Goal: Information Seeking & Learning: Check status

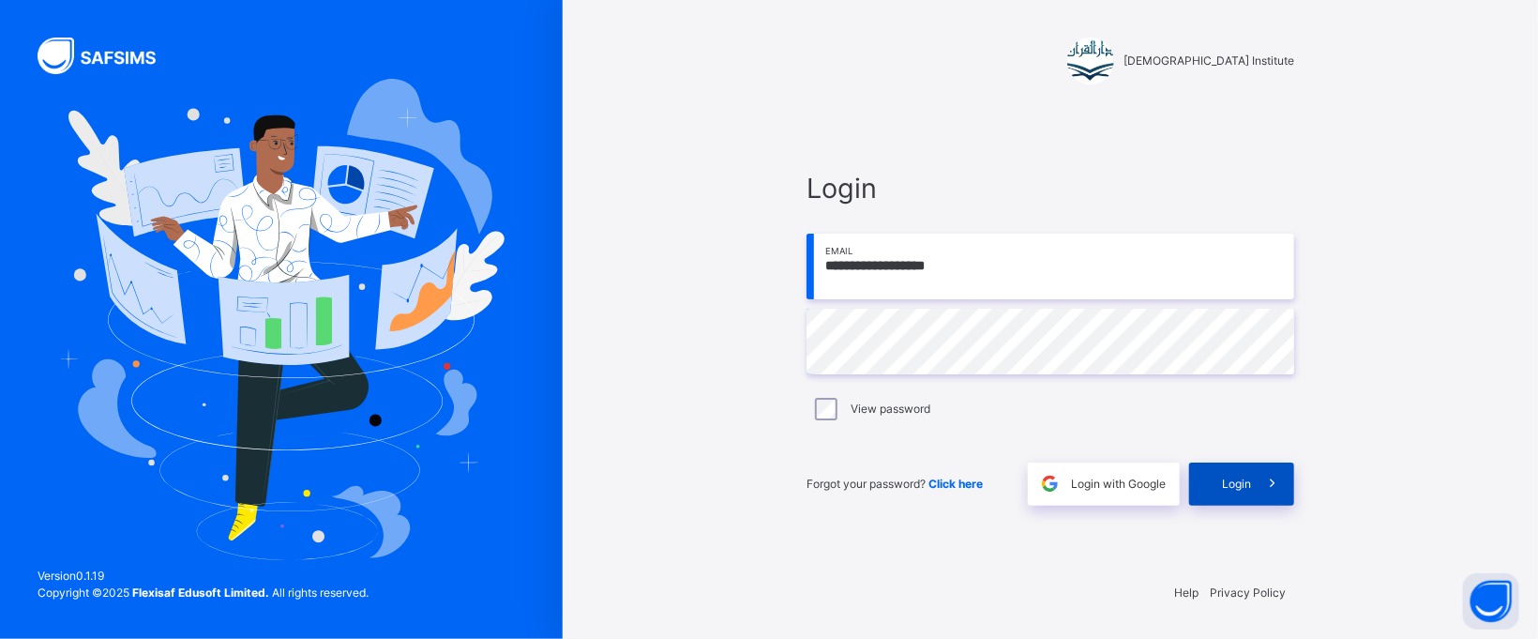
click at [1254, 483] on span at bounding box center [1272, 483] width 43 height 43
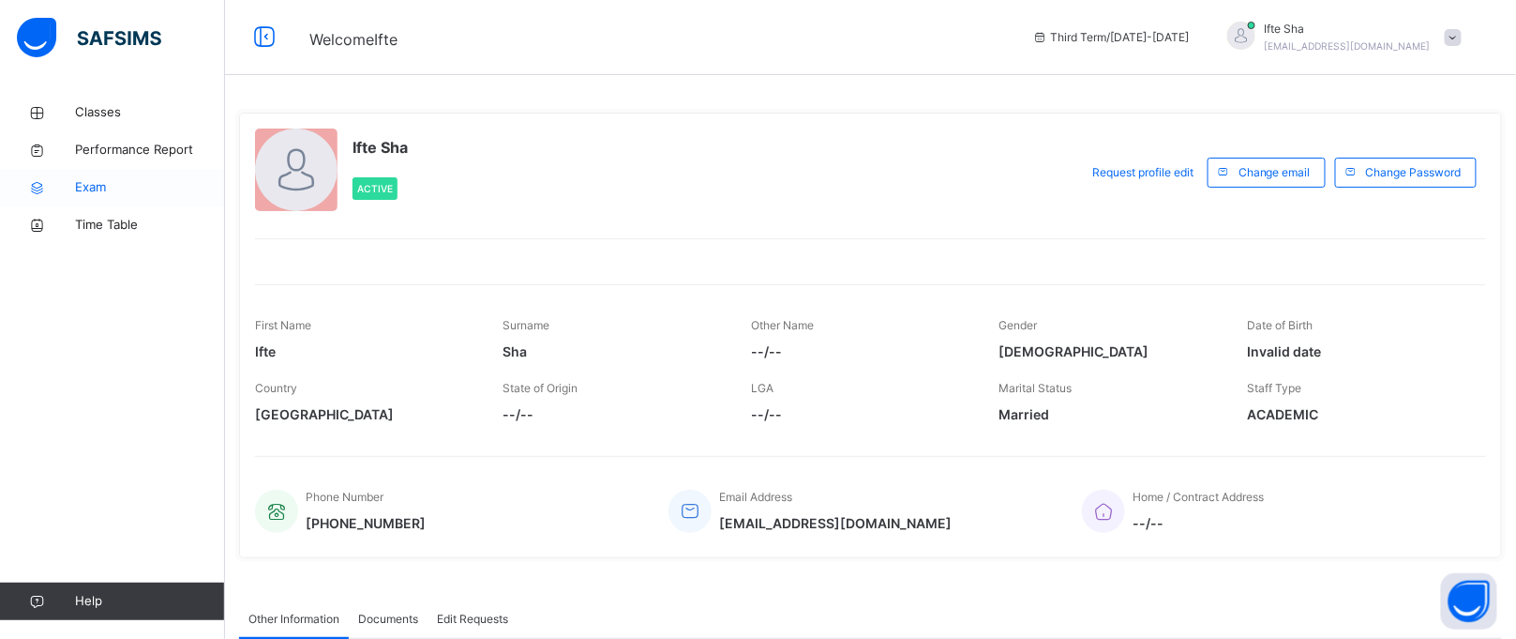
click at [78, 195] on span "Exam" at bounding box center [150, 187] width 150 height 19
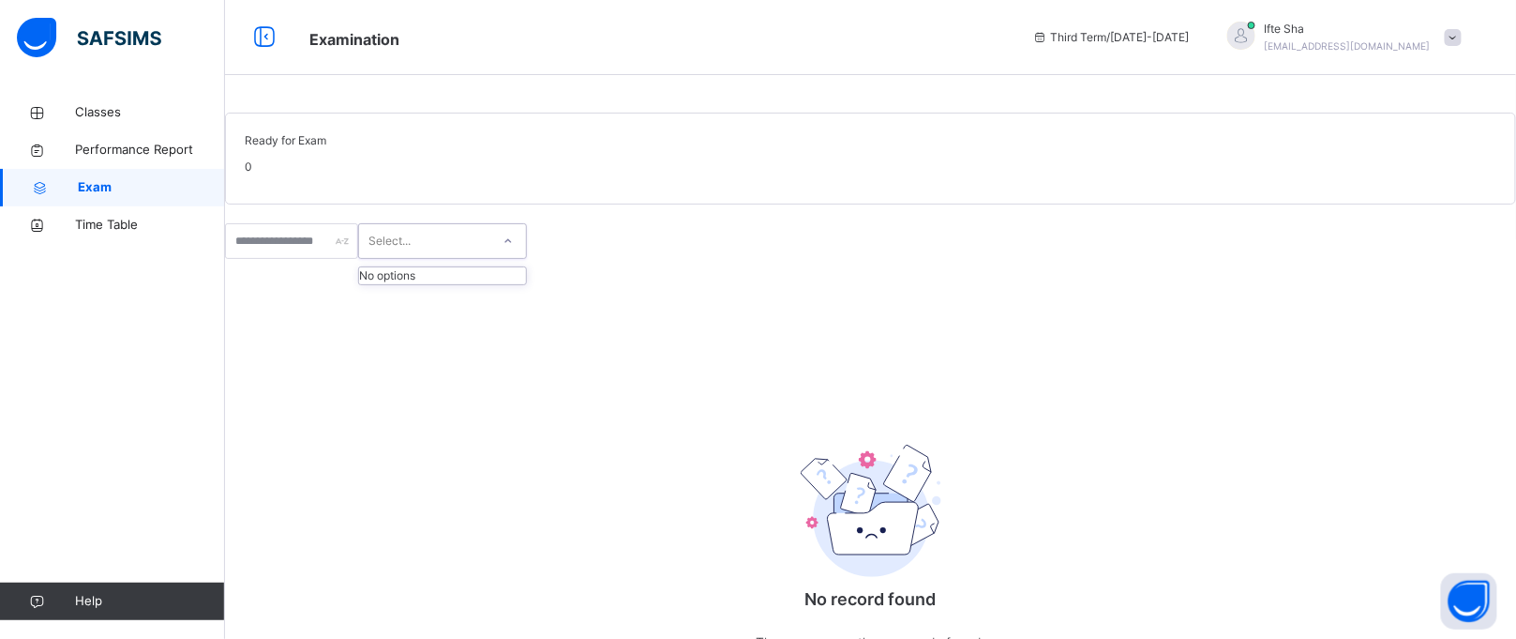
click at [490, 256] on div "Select..." at bounding box center [424, 241] width 131 height 29
click at [358, 259] on div at bounding box center [291, 241] width 133 height 36
click at [358, 259] on input "text" at bounding box center [291, 241] width 133 height 36
type input "****"
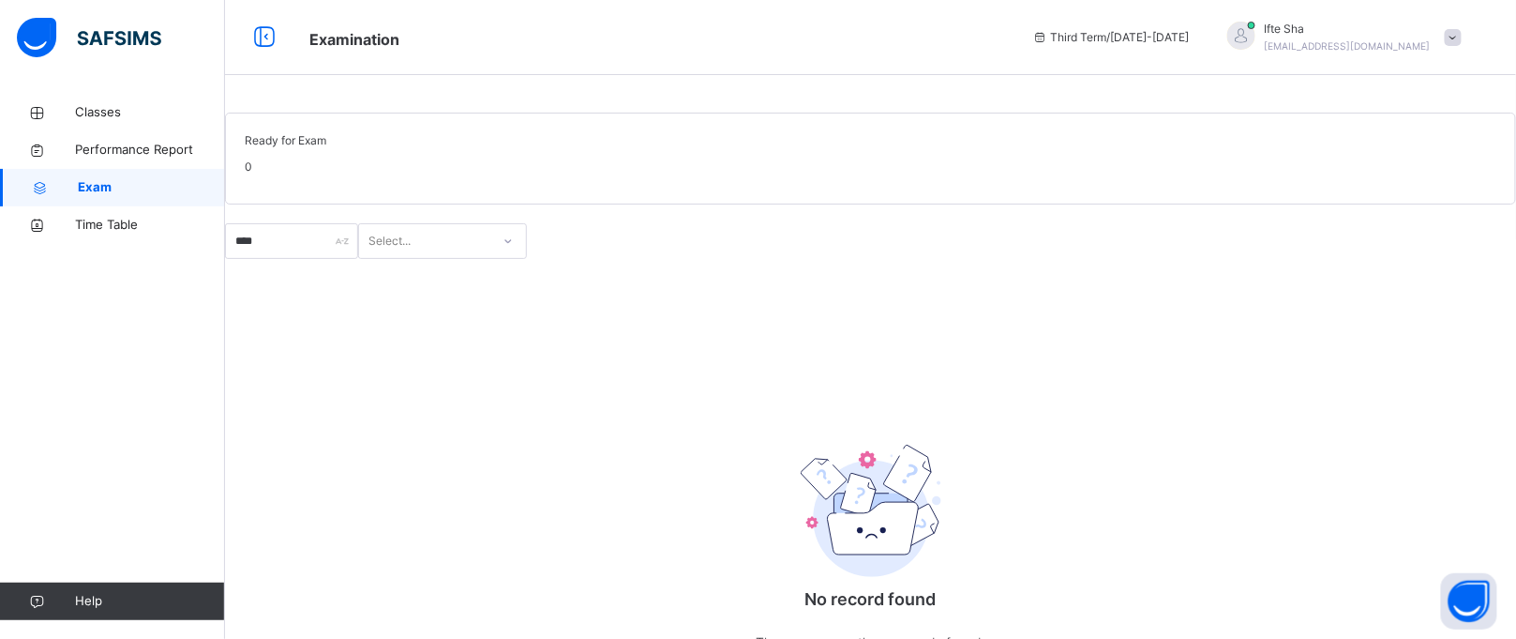
click at [95, 92] on div "Classes Performance Report Exam Time Table Help" at bounding box center [112, 357] width 225 height 564
click at [111, 116] on span "Classes" at bounding box center [150, 112] width 150 height 19
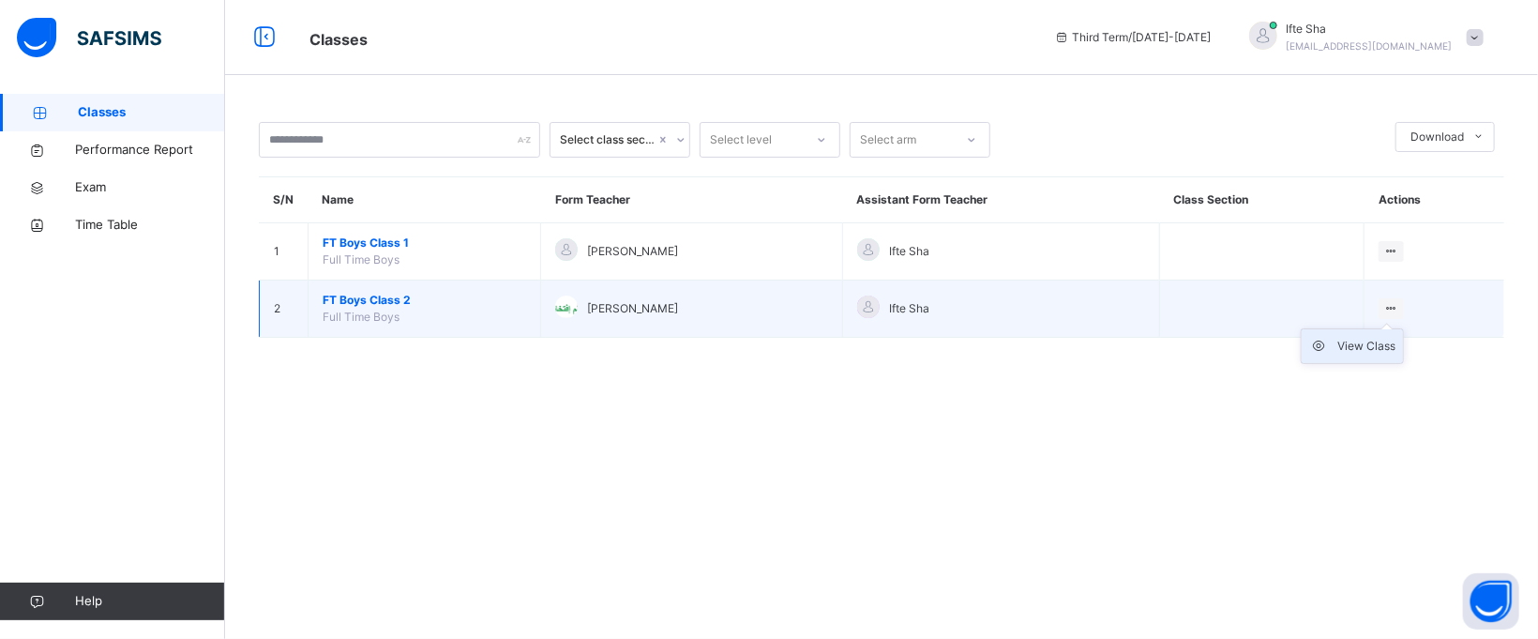
click at [1388, 341] on div "View Class" at bounding box center [1366, 346] width 58 height 19
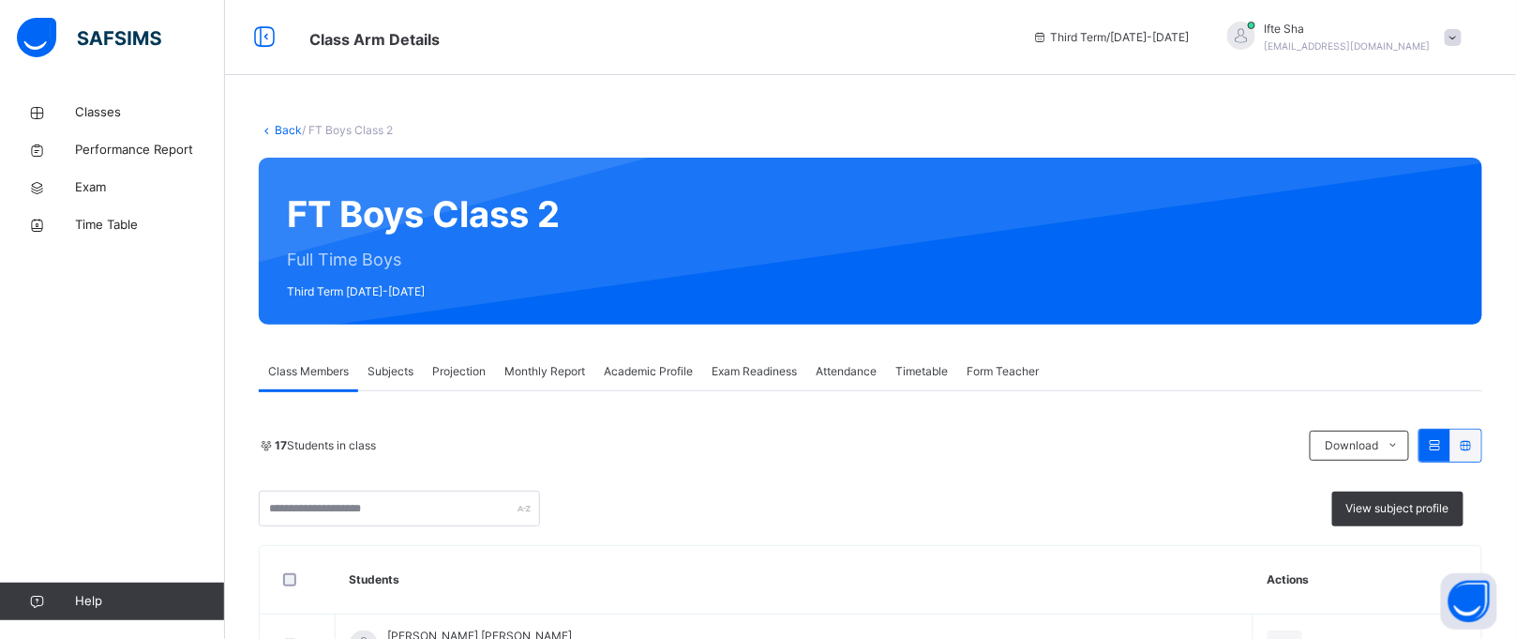
click at [735, 379] on div "Exam Readiness" at bounding box center [754, 372] width 104 height 38
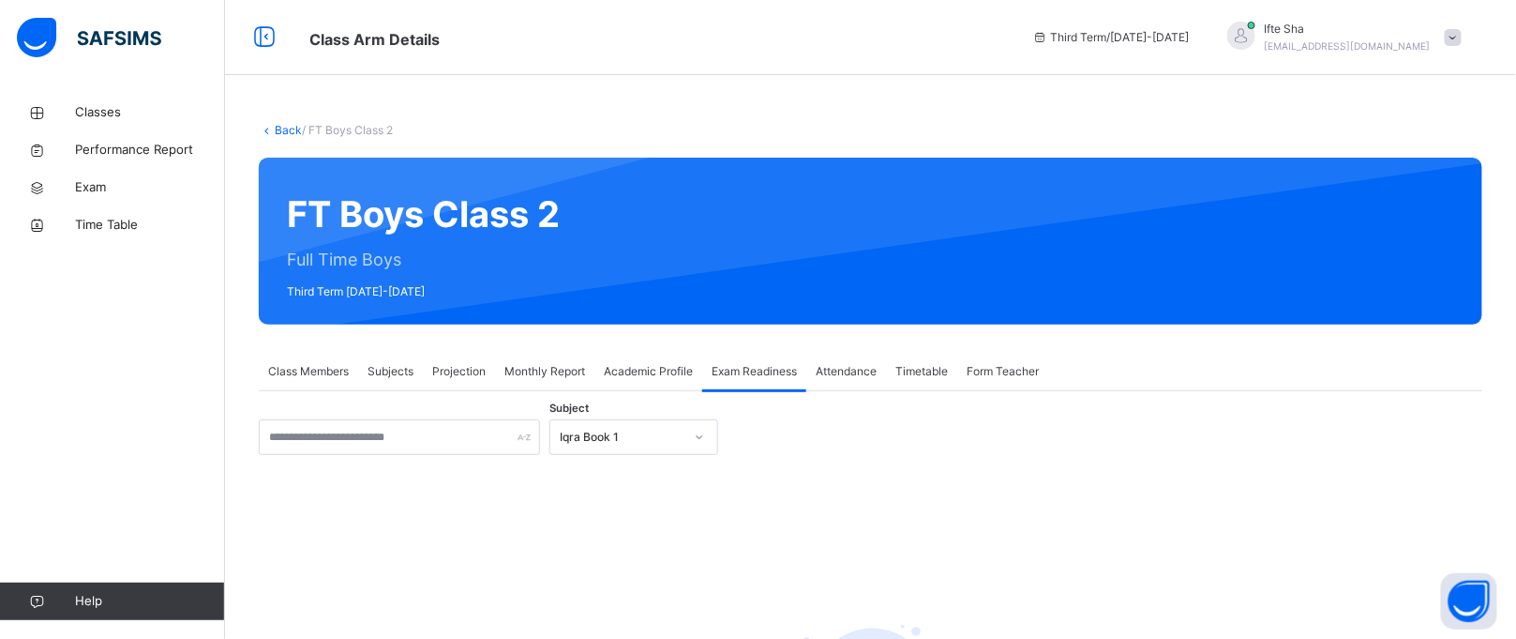
click at [635, 435] on div "Iqra Book 1" at bounding box center [634, 437] width 169 height 36
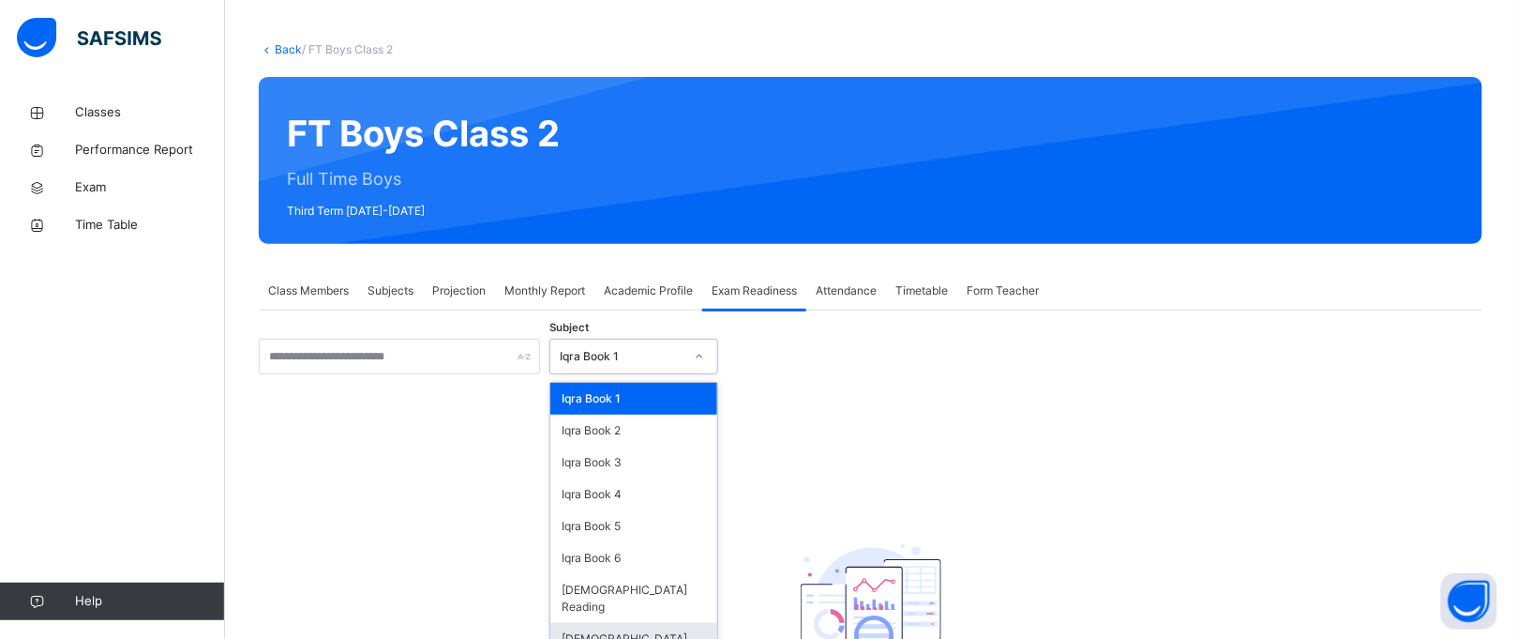
scroll to position [88, 0]
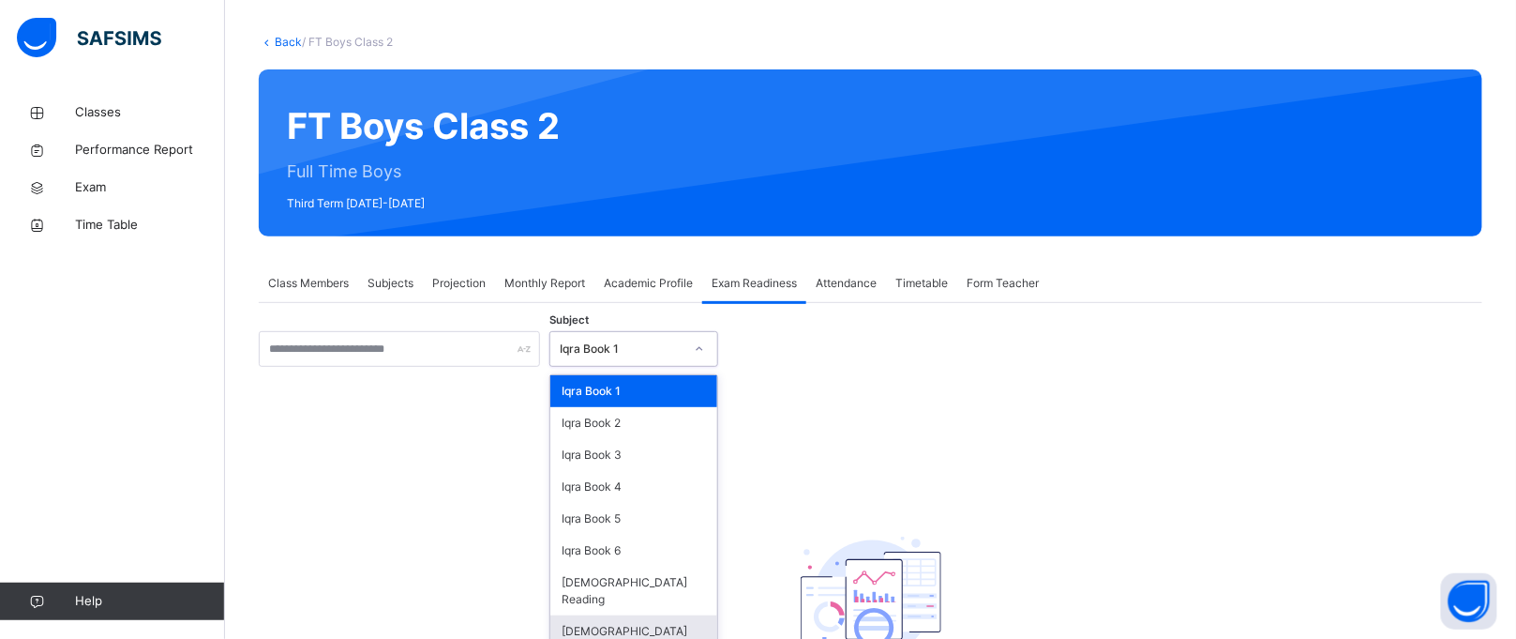
click at [633, 623] on div "[DEMOGRAPHIC_DATA] Memorisation" at bounding box center [633, 639] width 167 height 49
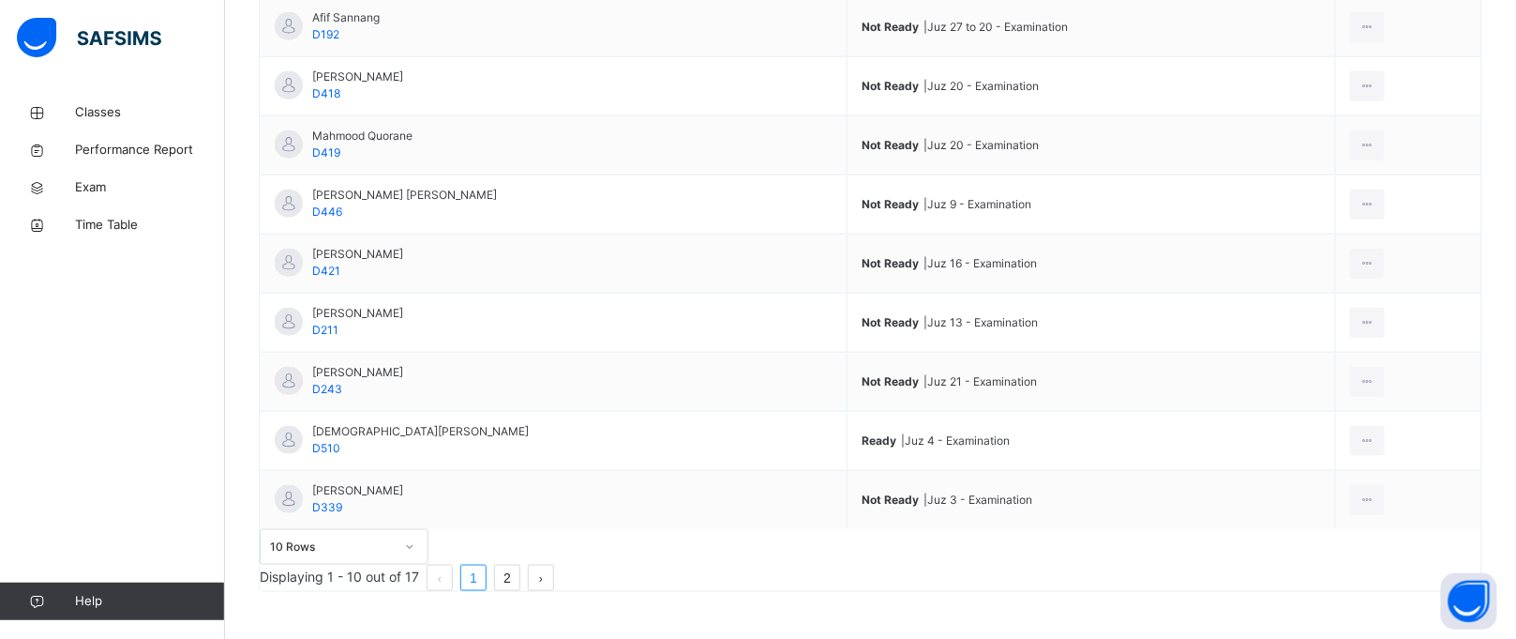
scroll to position [604, 0]
click at [365, 570] on div "10 Rows Displaying 1 - 10 out of 17 1 2" at bounding box center [871, 560] width 1222 height 62
click at [378, 556] on div "10 Rows" at bounding box center [344, 547] width 169 height 36
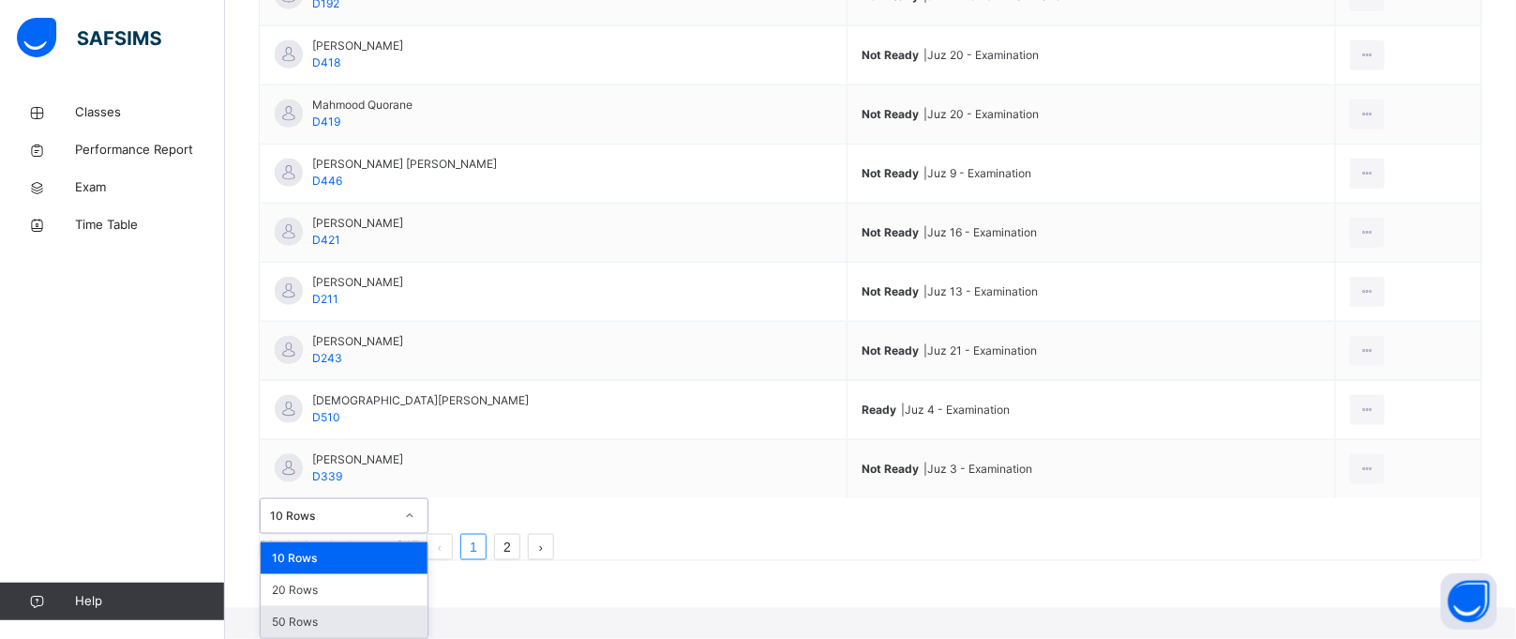
click at [386, 610] on div "50 Rows" at bounding box center [344, 622] width 167 height 32
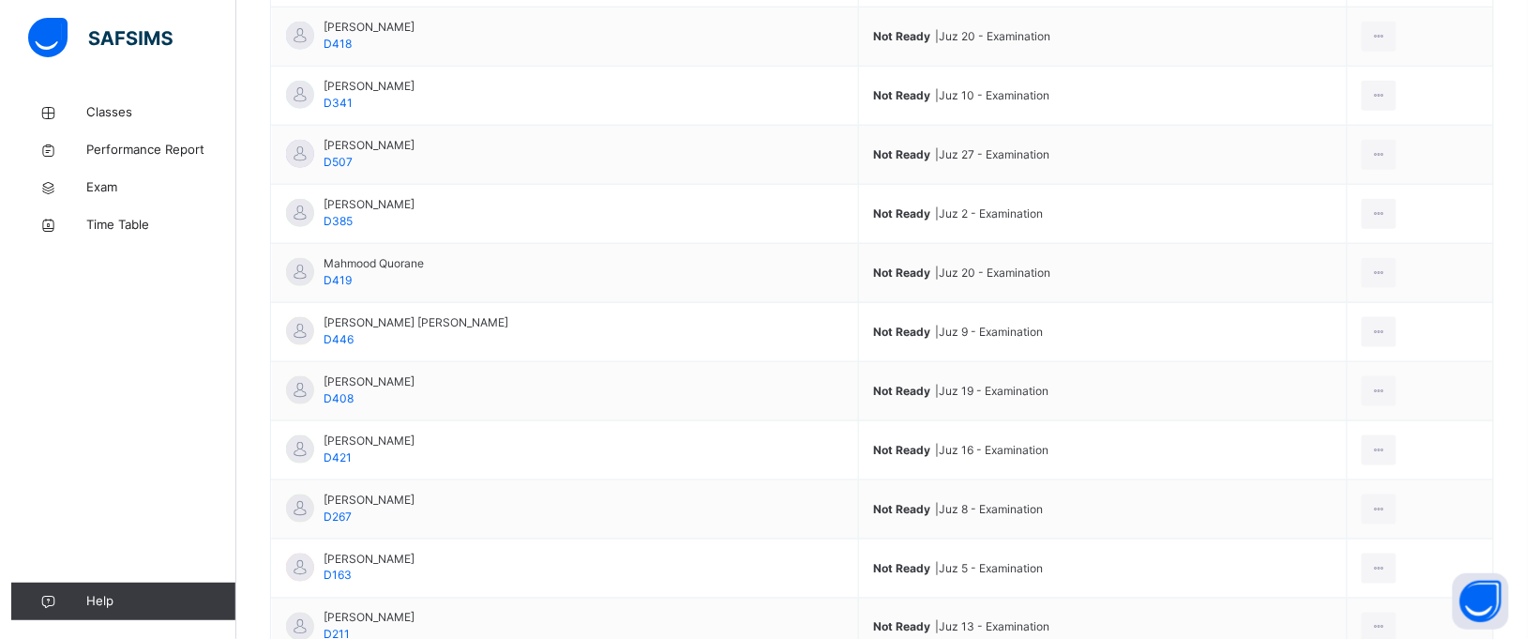
scroll to position [654, 0]
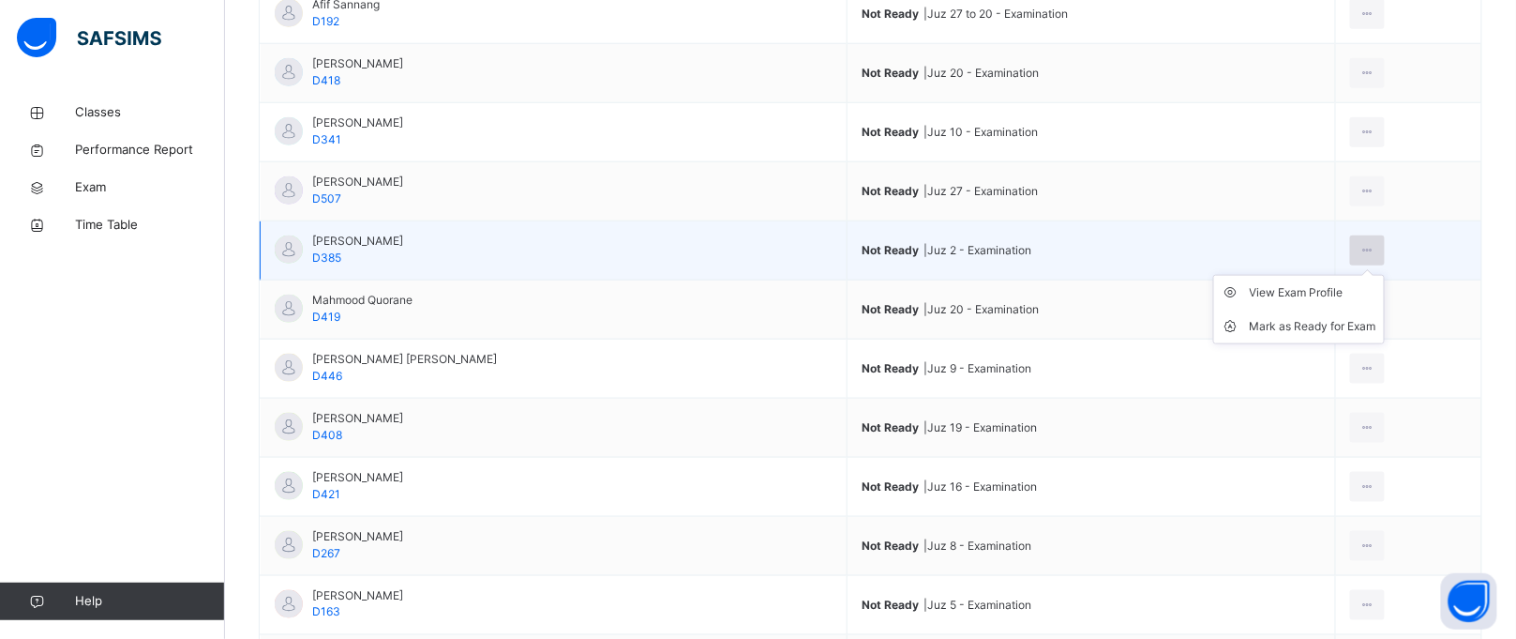
click at [1376, 255] on icon at bounding box center [1368, 250] width 16 height 17
click at [1355, 328] on div "Mark as Ready for Exam" at bounding box center [1313, 326] width 127 height 19
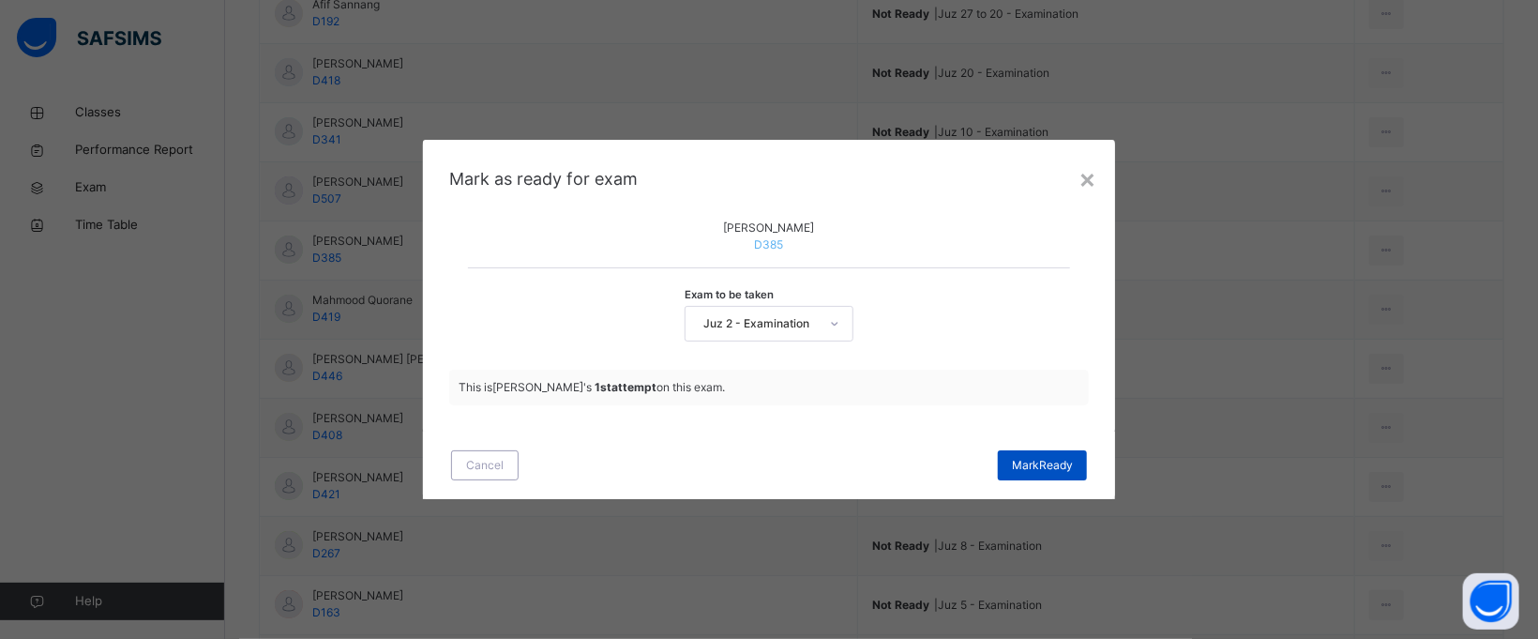
click at [1027, 474] on span "[PERSON_NAME]" at bounding box center [1042, 465] width 61 height 17
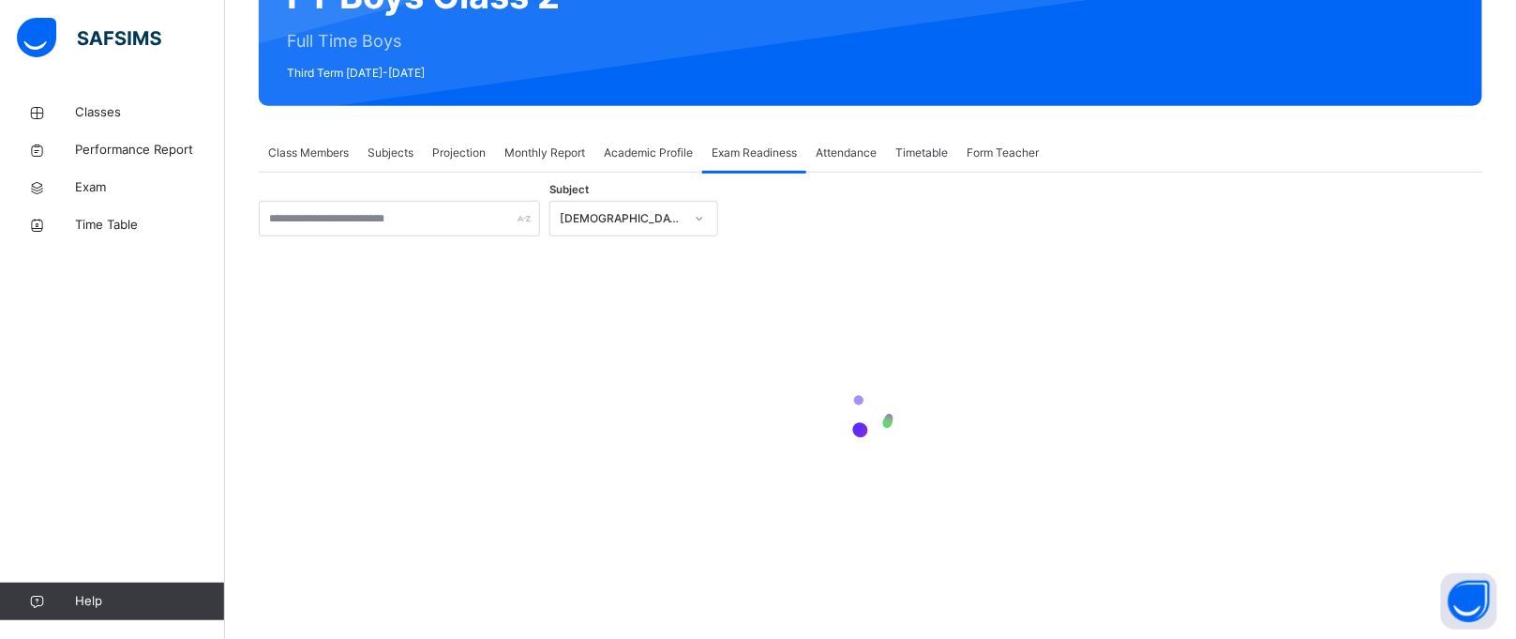
click at [1029, 483] on div at bounding box center [871, 414] width 1224 height 356
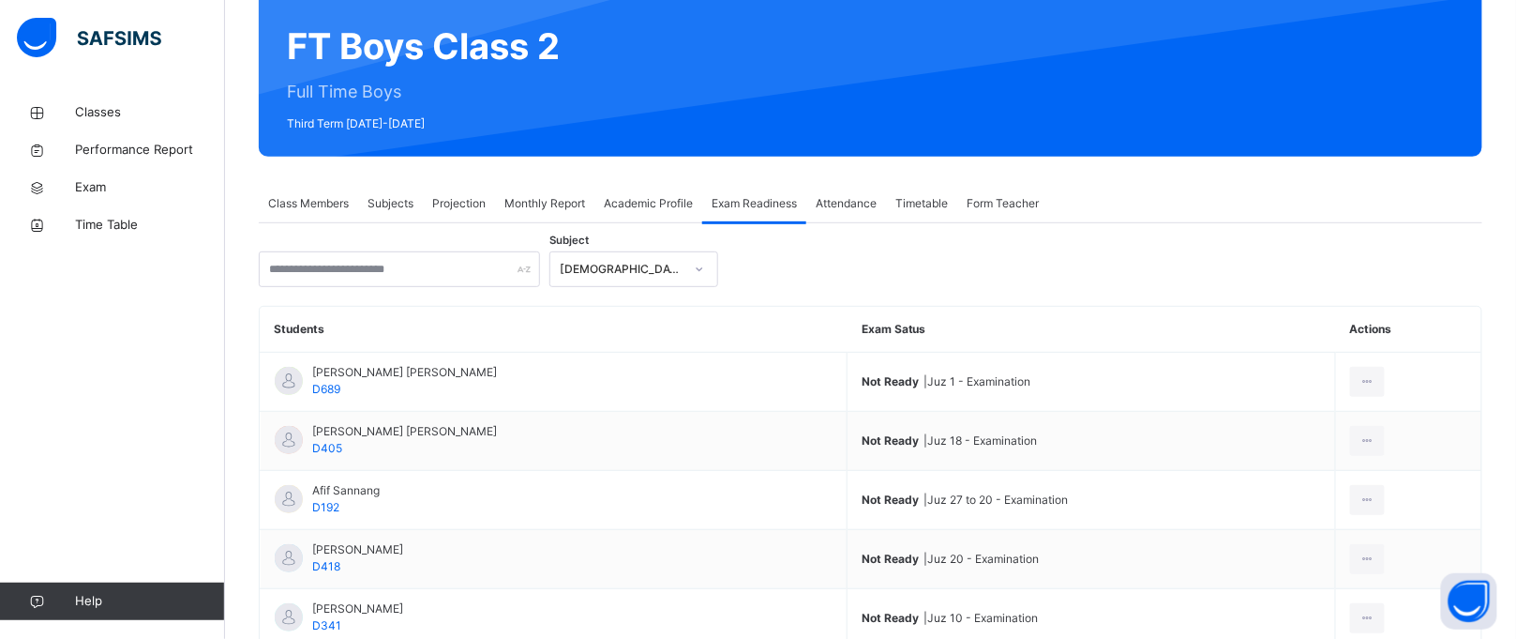
scroll to position [167, 0]
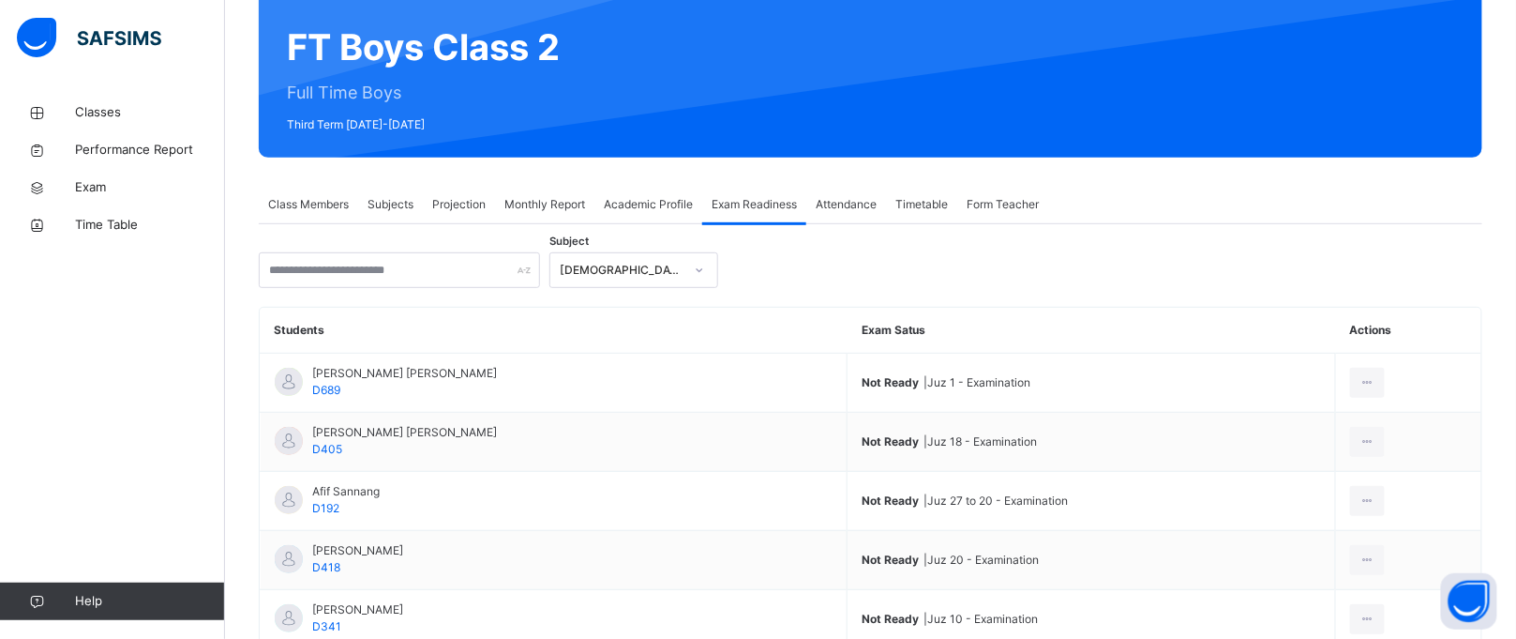
click at [470, 199] on span "Projection" at bounding box center [458, 204] width 53 height 17
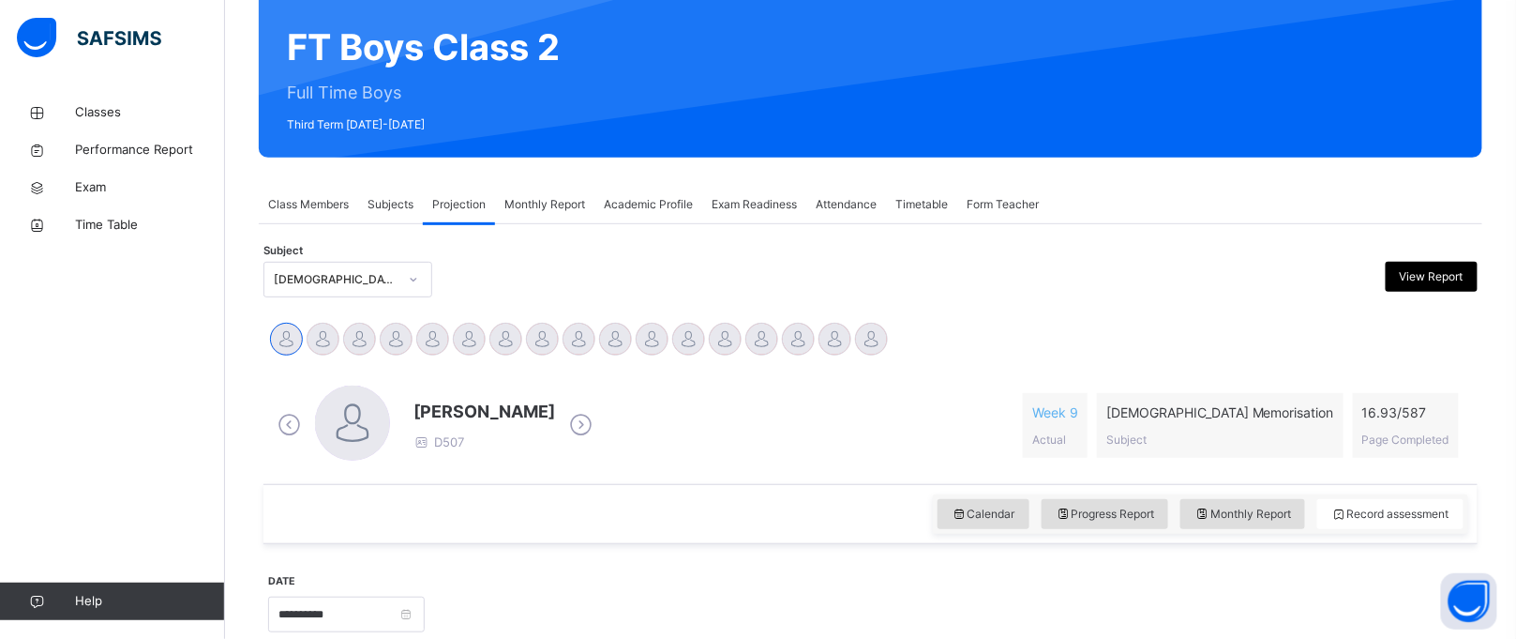
click at [375, 201] on span "Subjects" at bounding box center [391, 204] width 46 height 17
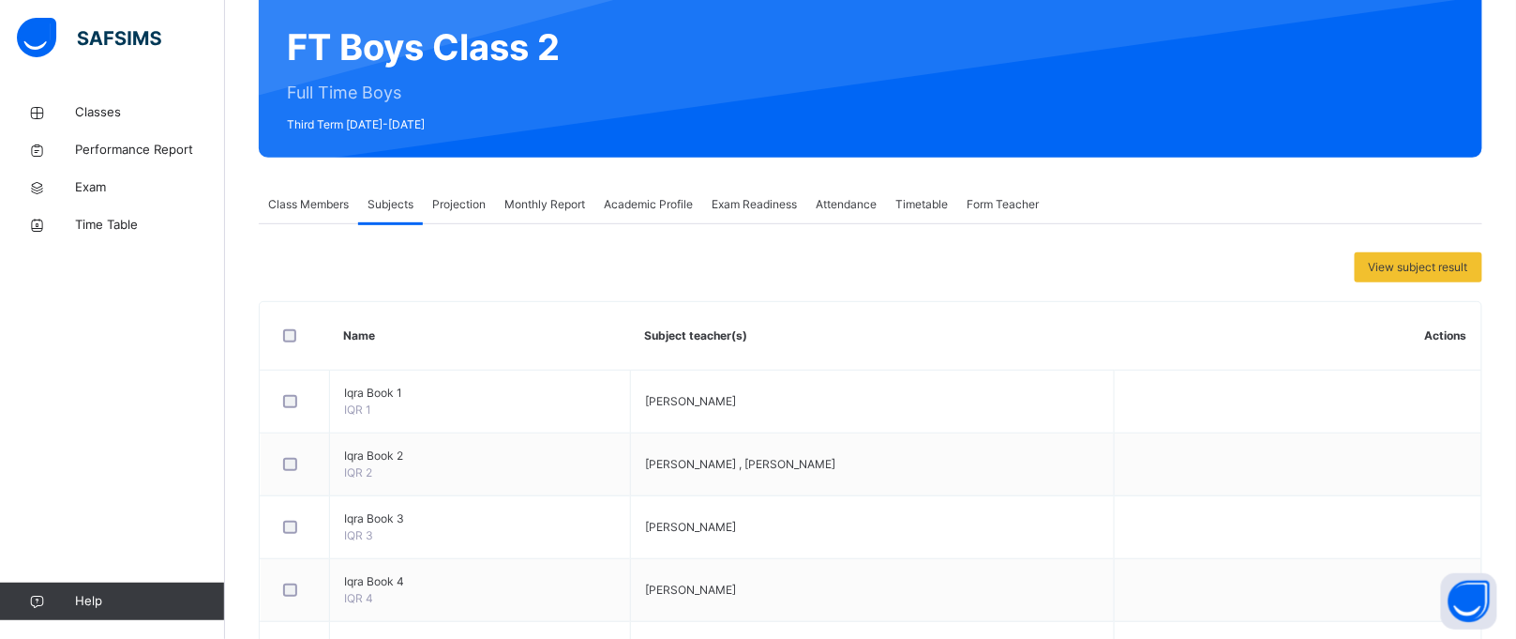
click at [469, 197] on span "Projection" at bounding box center [458, 204] width 53 height 17
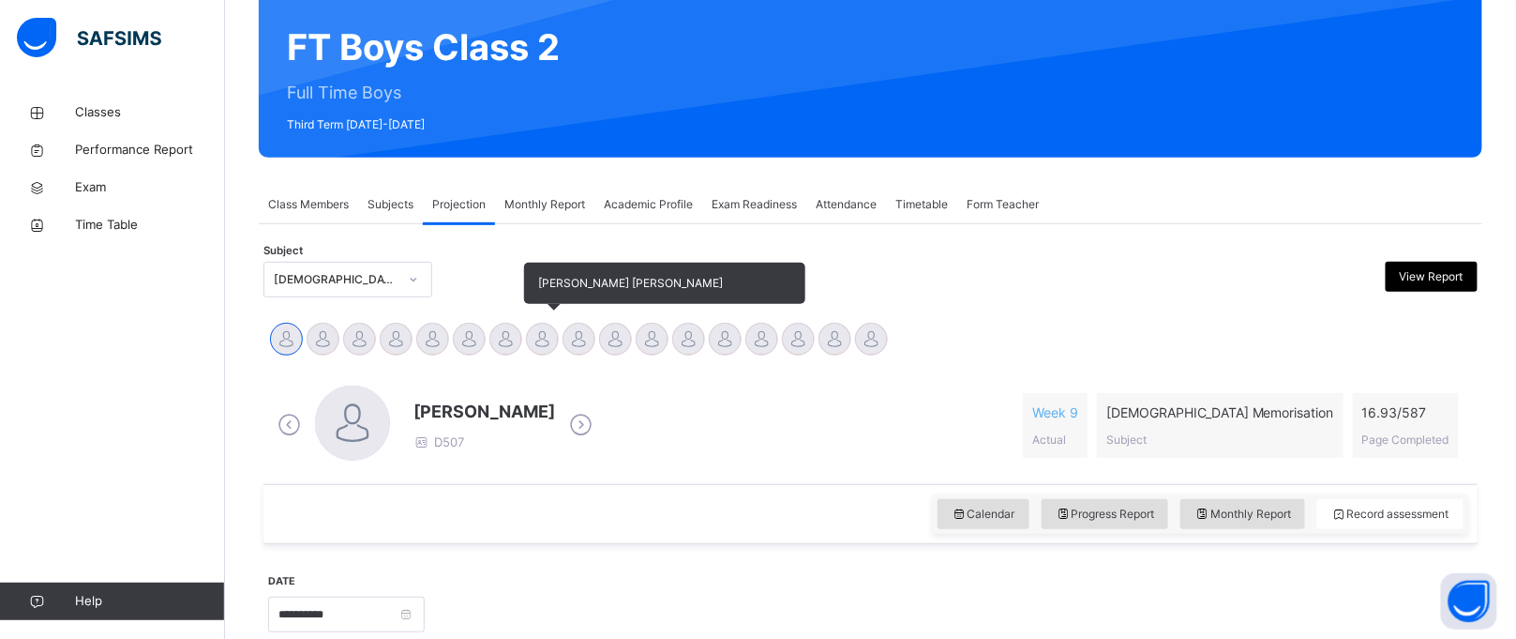
click at [544, 358] on div "[PERSON_NAME] [PERSON_NAME]" at bounding box center [542, 341] width 37 height 41
click at [544, 339] on div at bounding box center [542, 339] width 33 height 33
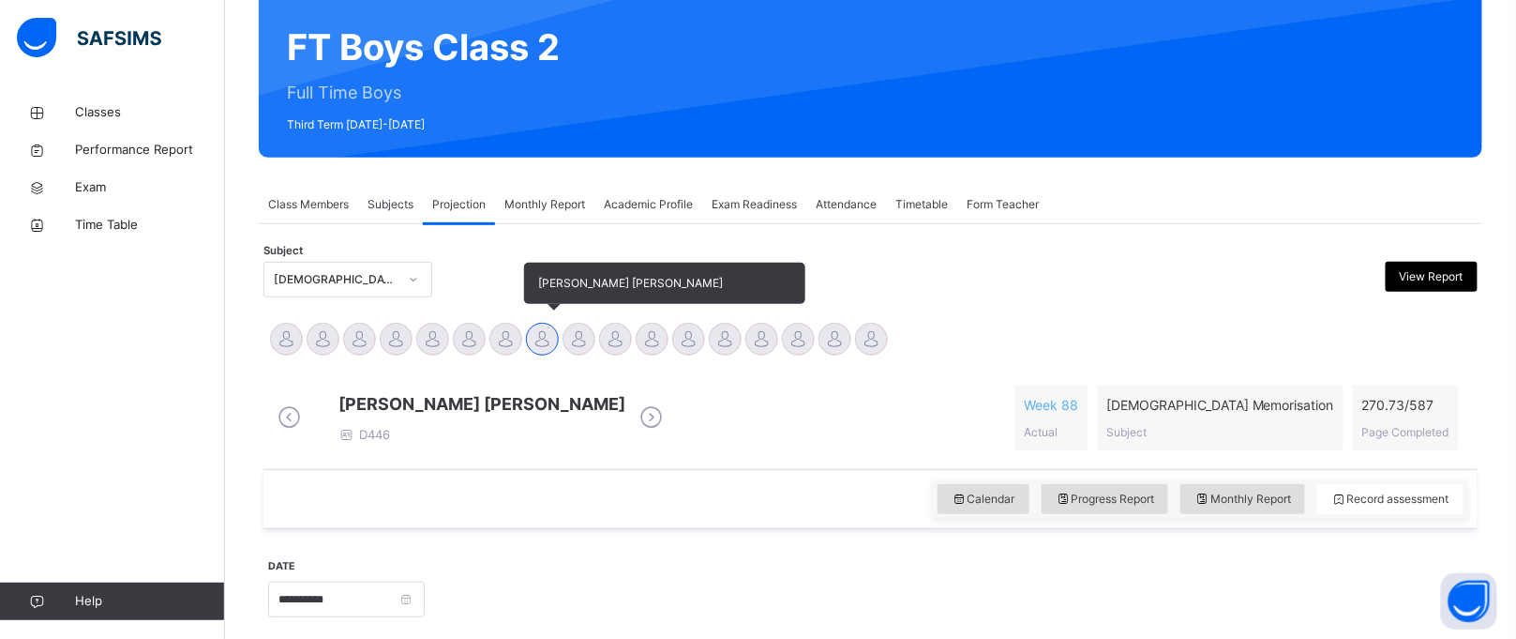
click at [544, 339] on div at bounding box center [542, 339] width 33 height 33
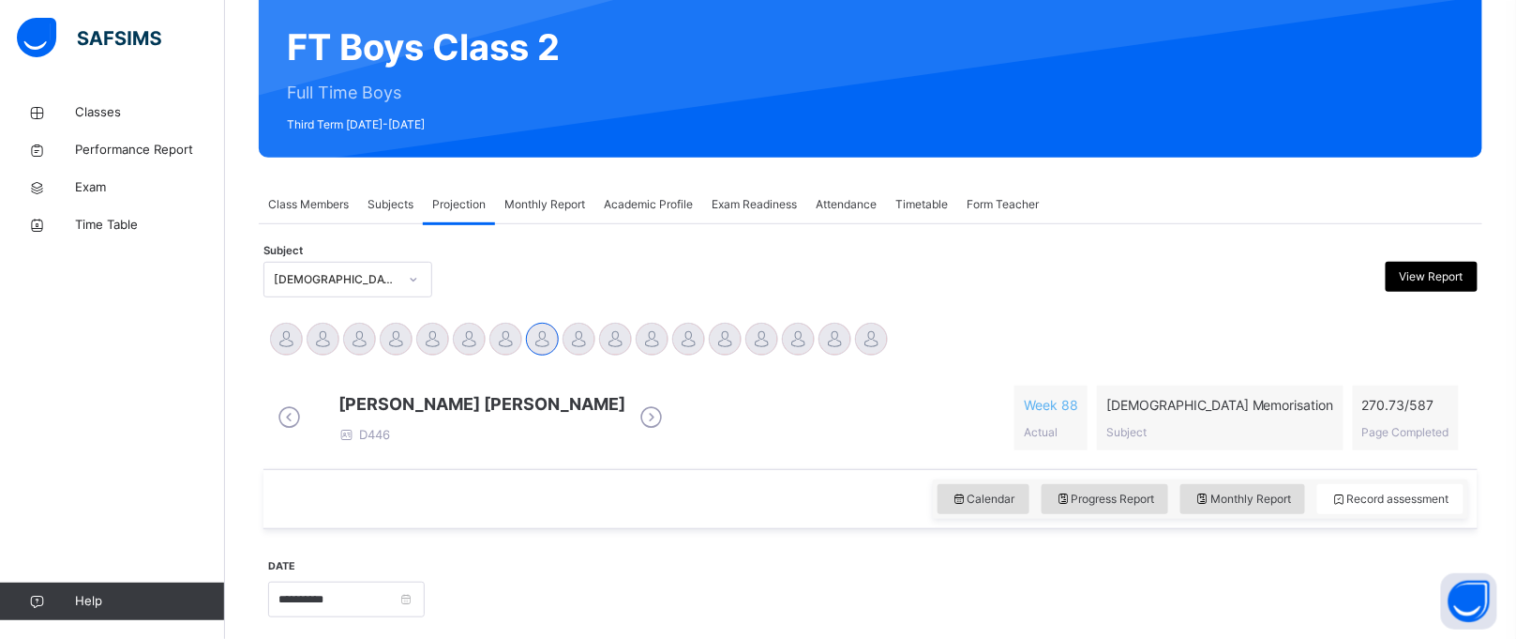
click at [724, 196] on span "Exam Readiness" at bounding box center [754, 204] width 85 height 17
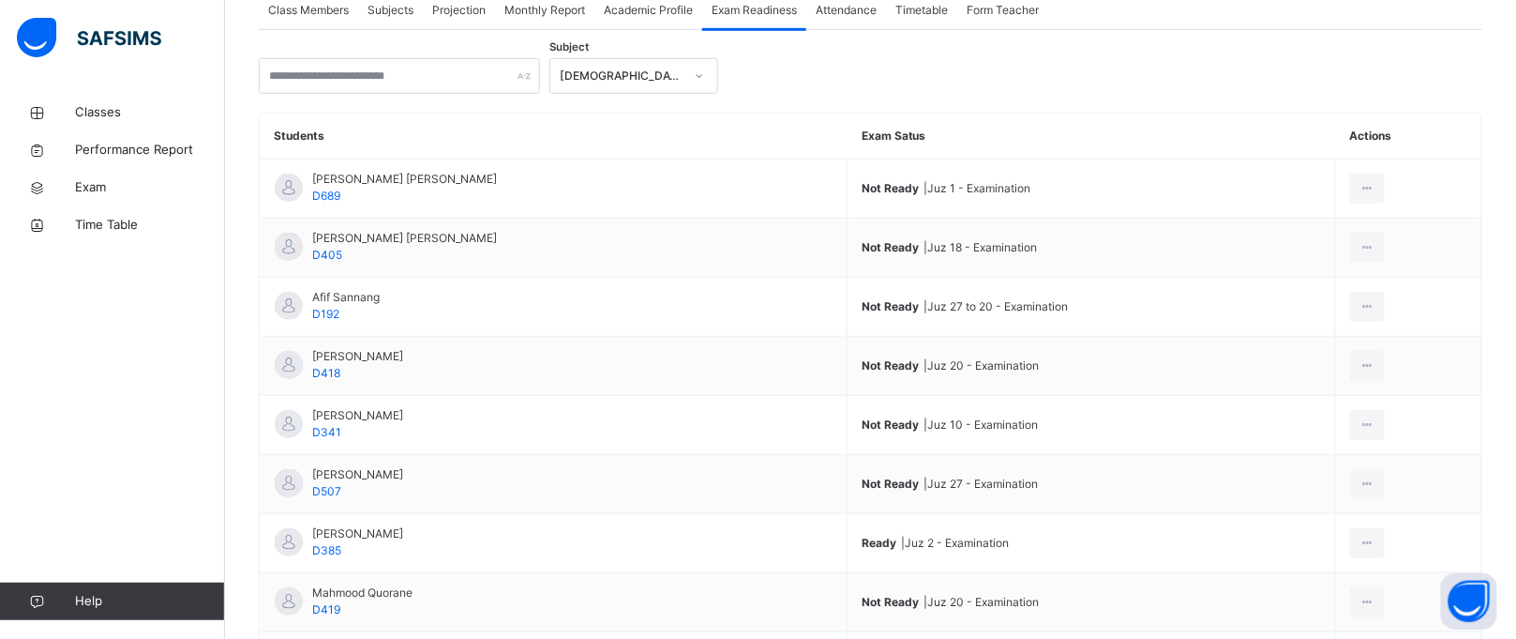
scroll to position [367, 0]
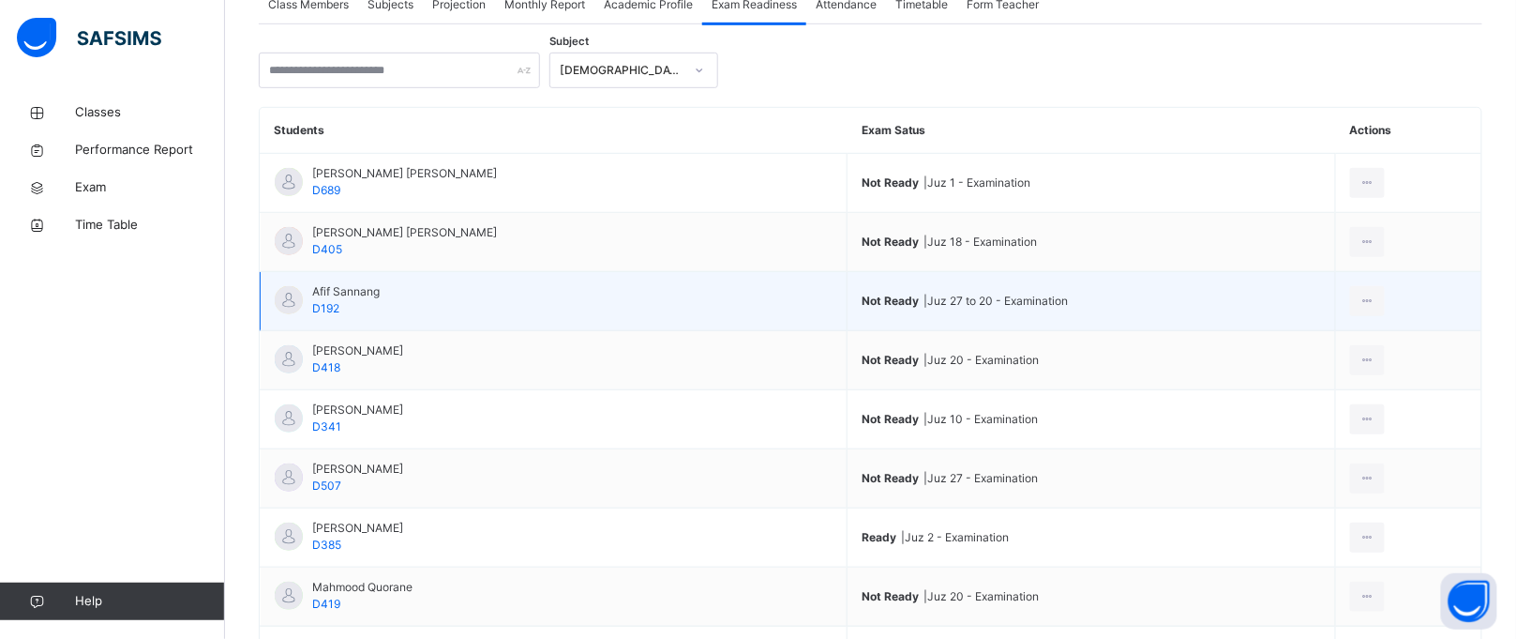
click at [862, 307] on span "Not Ready" at bounding box center [890, 301] width 57 height 14
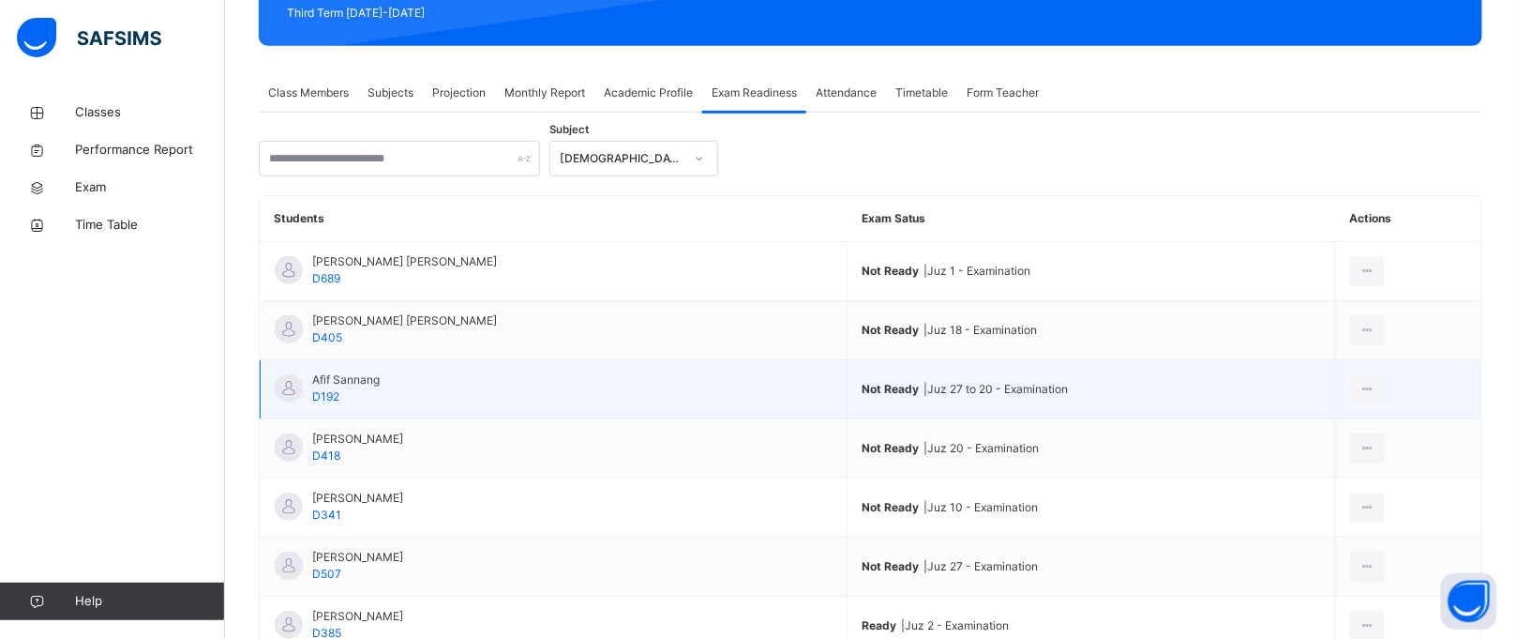
scroll to position [230, 0]
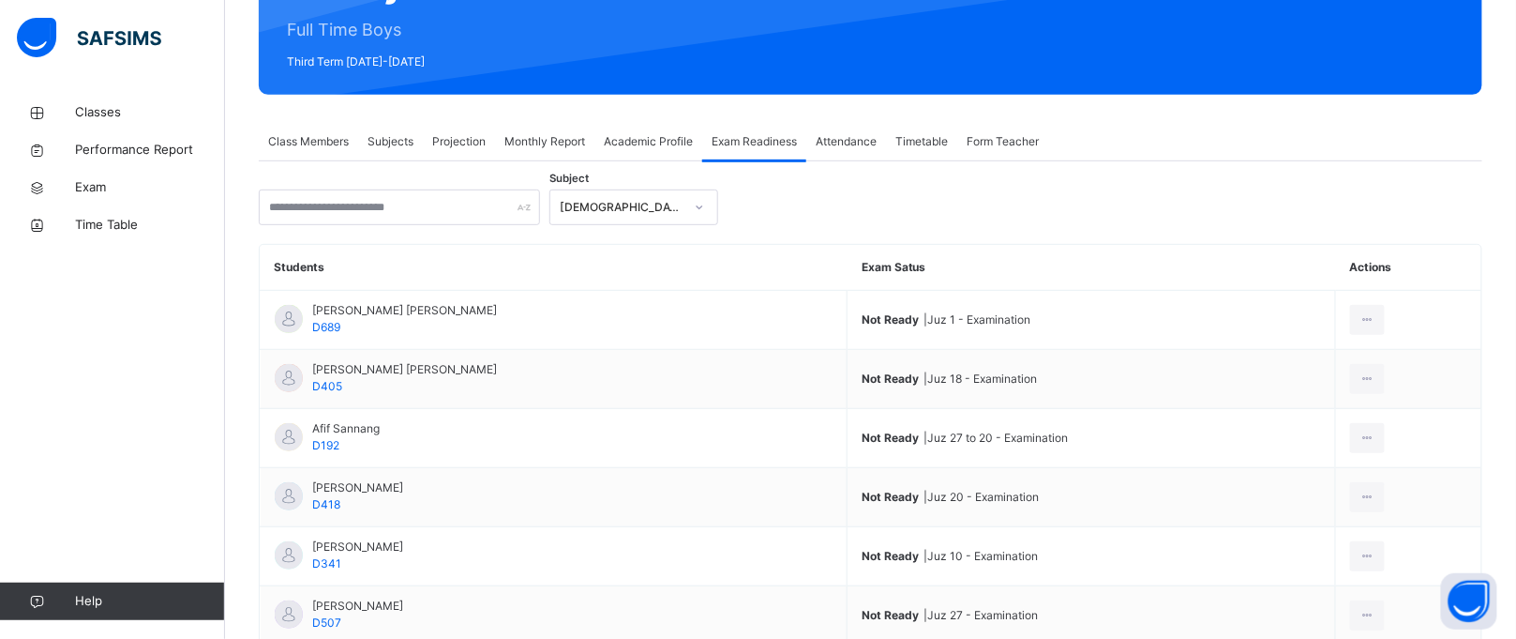
click at [323, 139] on span "Class Members" at bounding box center [308, 141] width 81 height 17
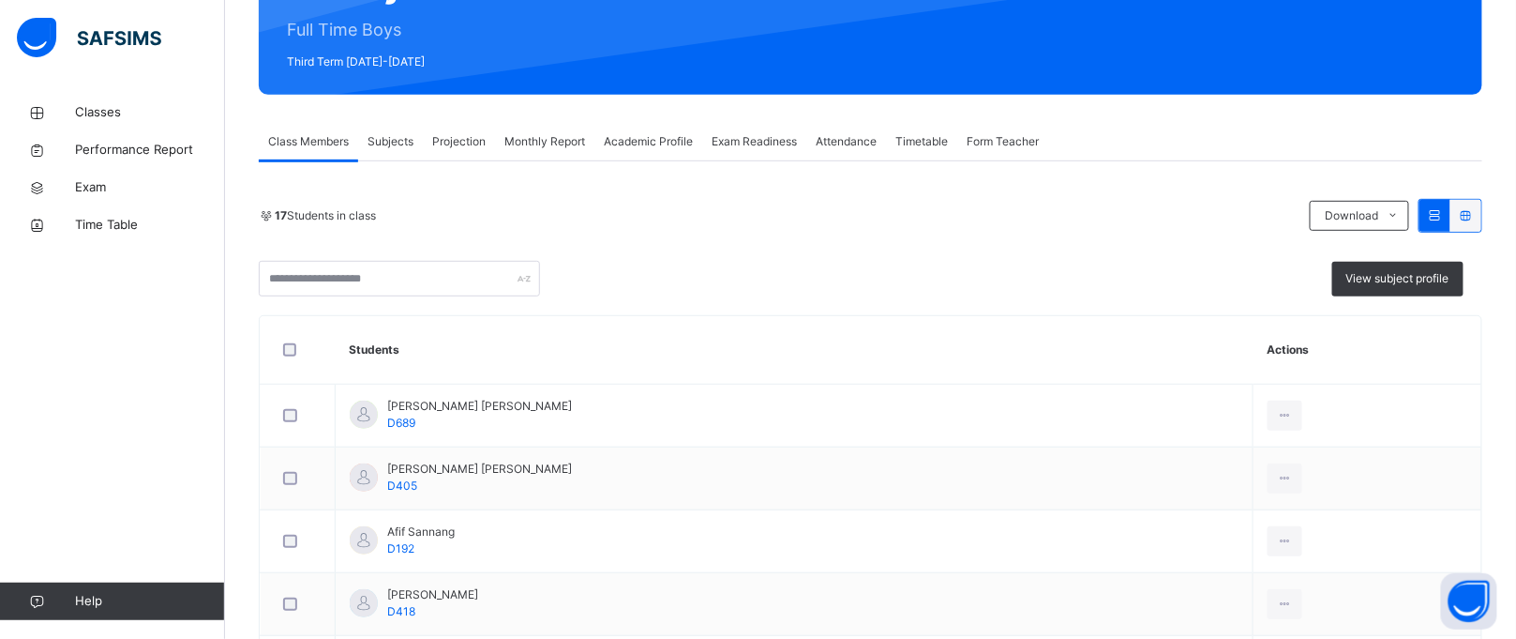
click at [1009, 134] on span "Form Teacher" at bounding box center [1003, 141] width 72 height 17
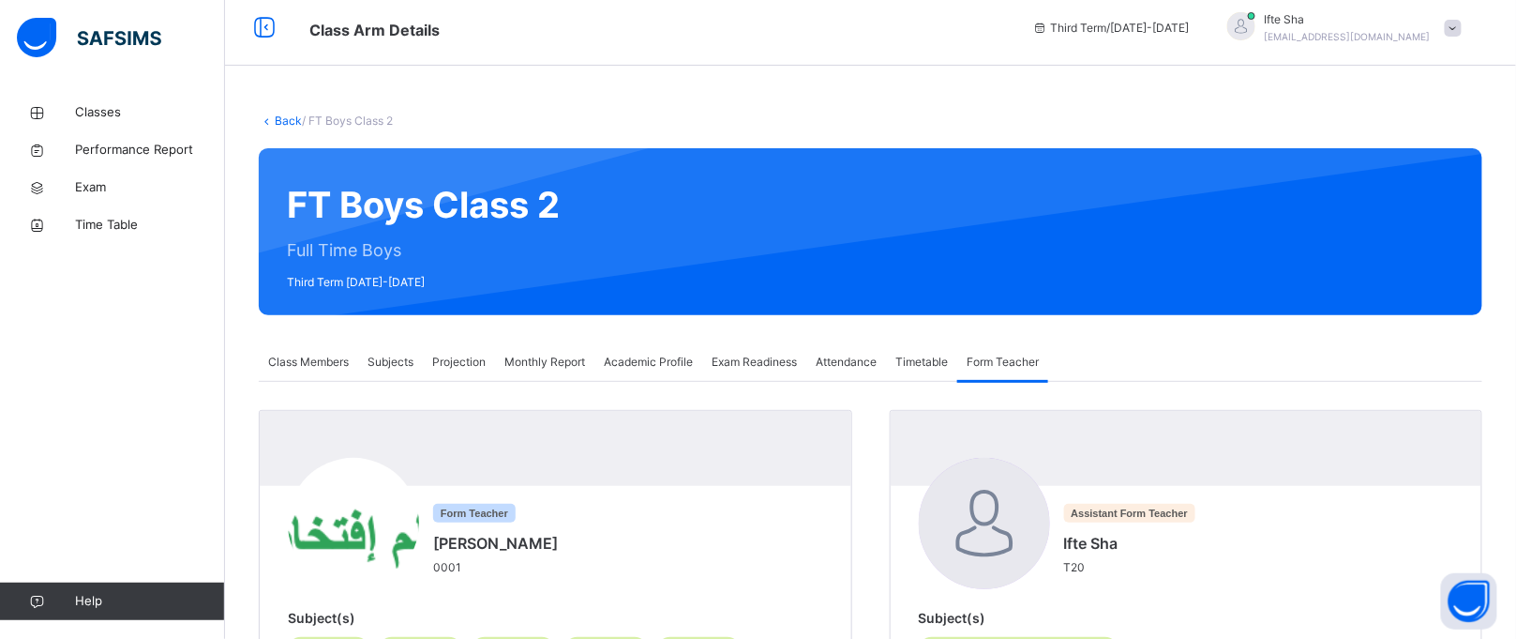
scroll to position [0, 0]
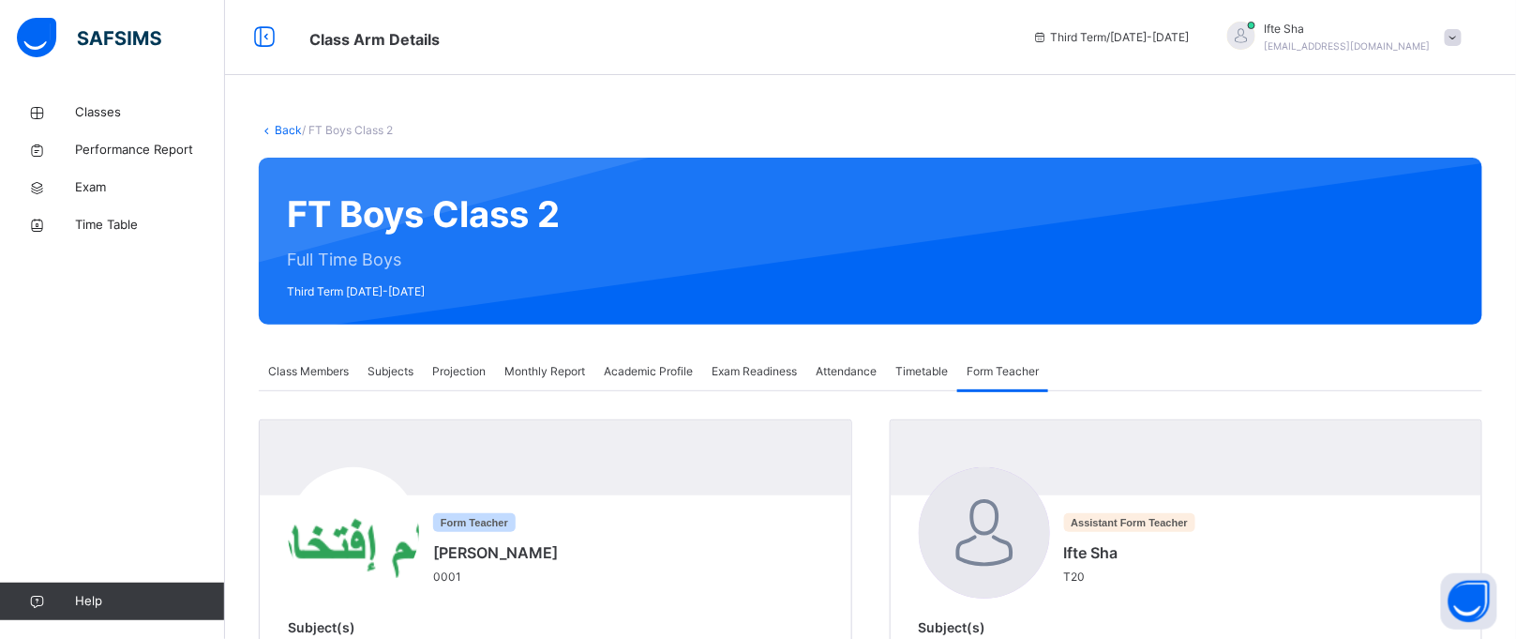
click at [731, 379] on span "Exam Readiness" at bounding box center [754, 371] width 85 height 17
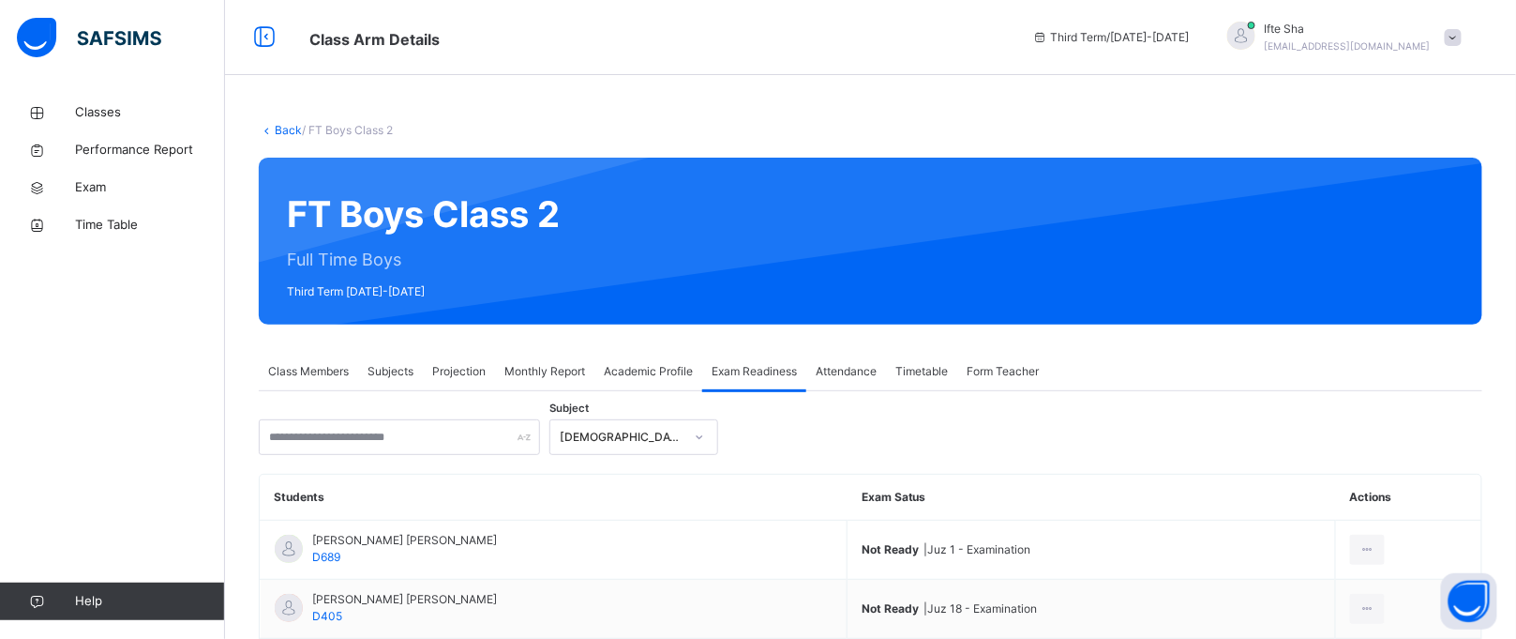
click at [603, 368] on div "Academic Profile" at bounding box center [649, 372] width 108 height 38
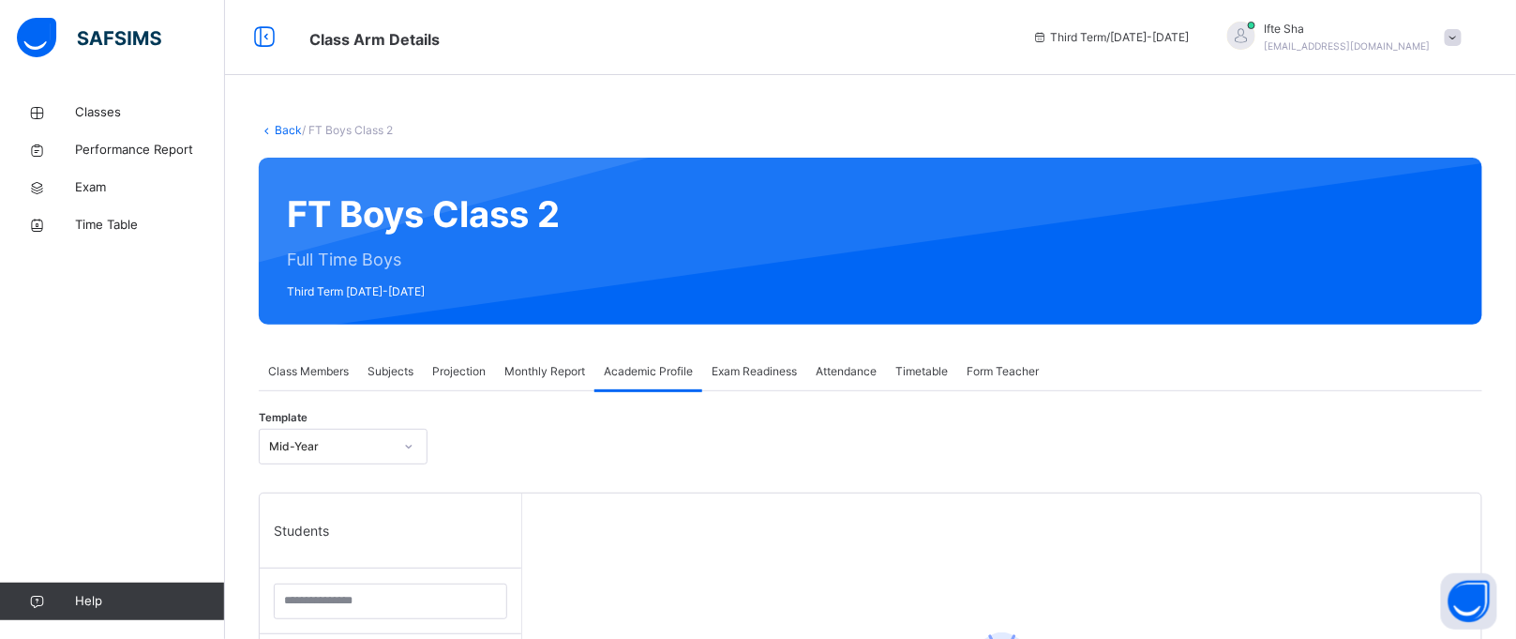
scroll to position [560, 0]
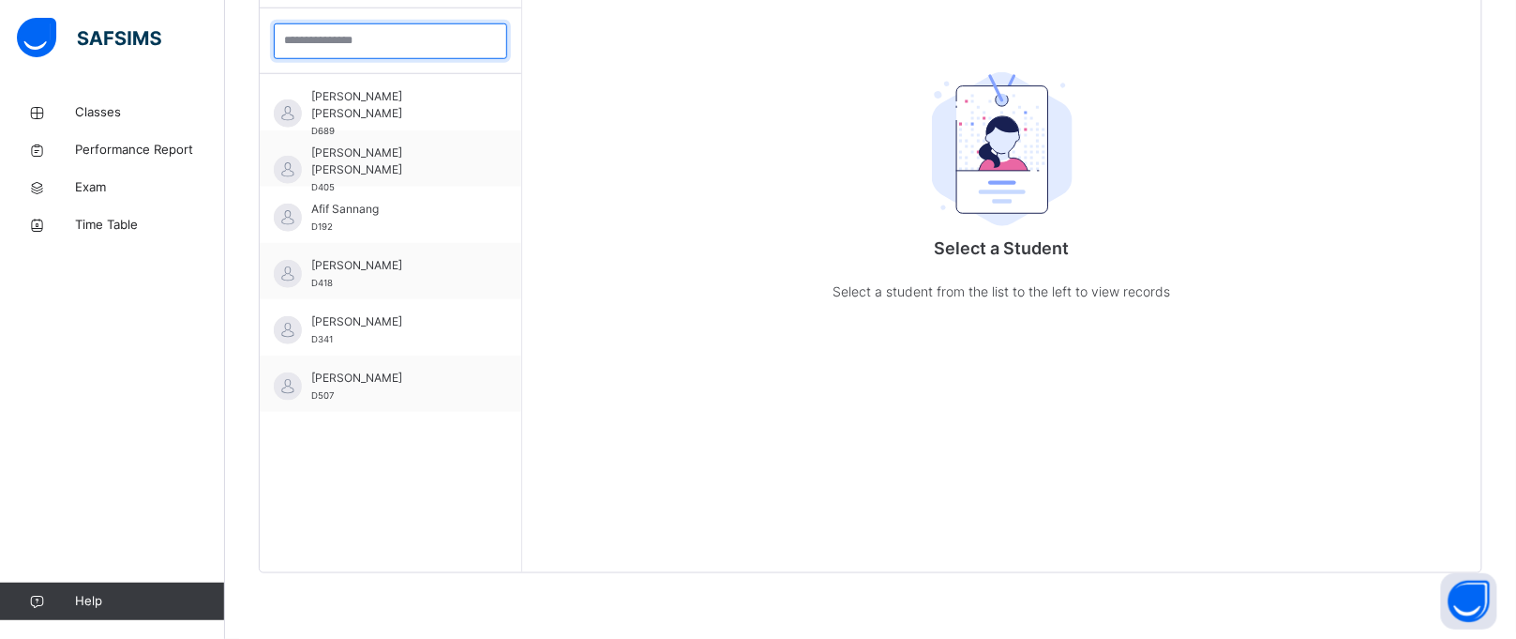
click at [296, 26] on input "search" at bounding box center [391, 41] width 234 height 36
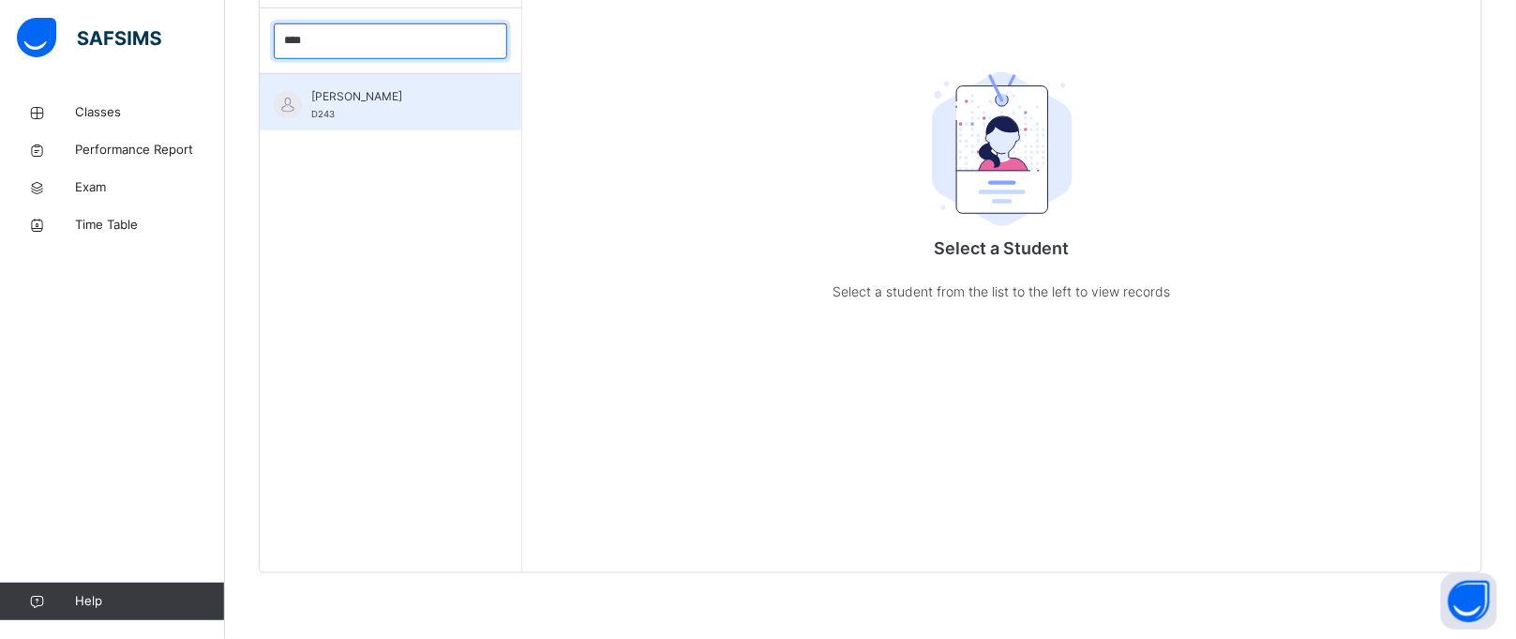
type input "****"
click at [336, 99] on span "[PERSON_NAME]" at bounding box center [395, 96] width 168 height 17
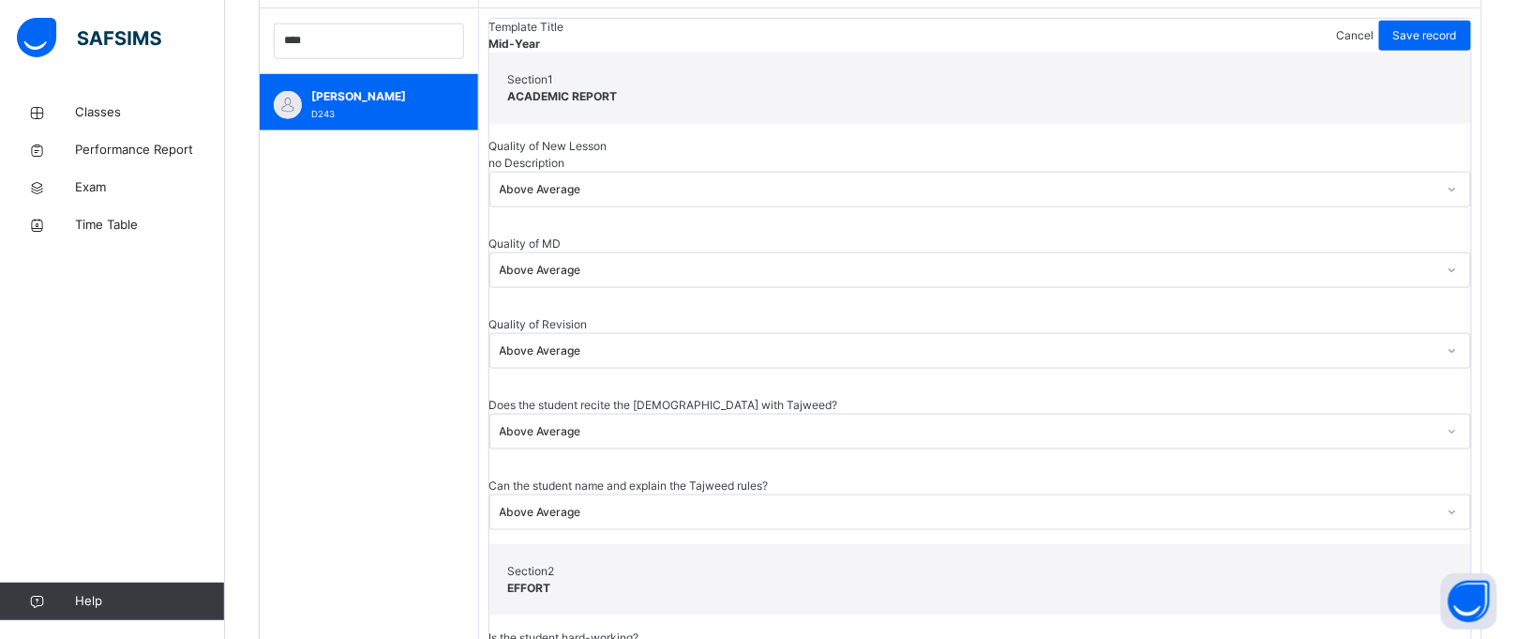
drag, startPoint x: 649, startPoint y: 330, endPoint x: 249, endPoint y: 79, distance: 472.8
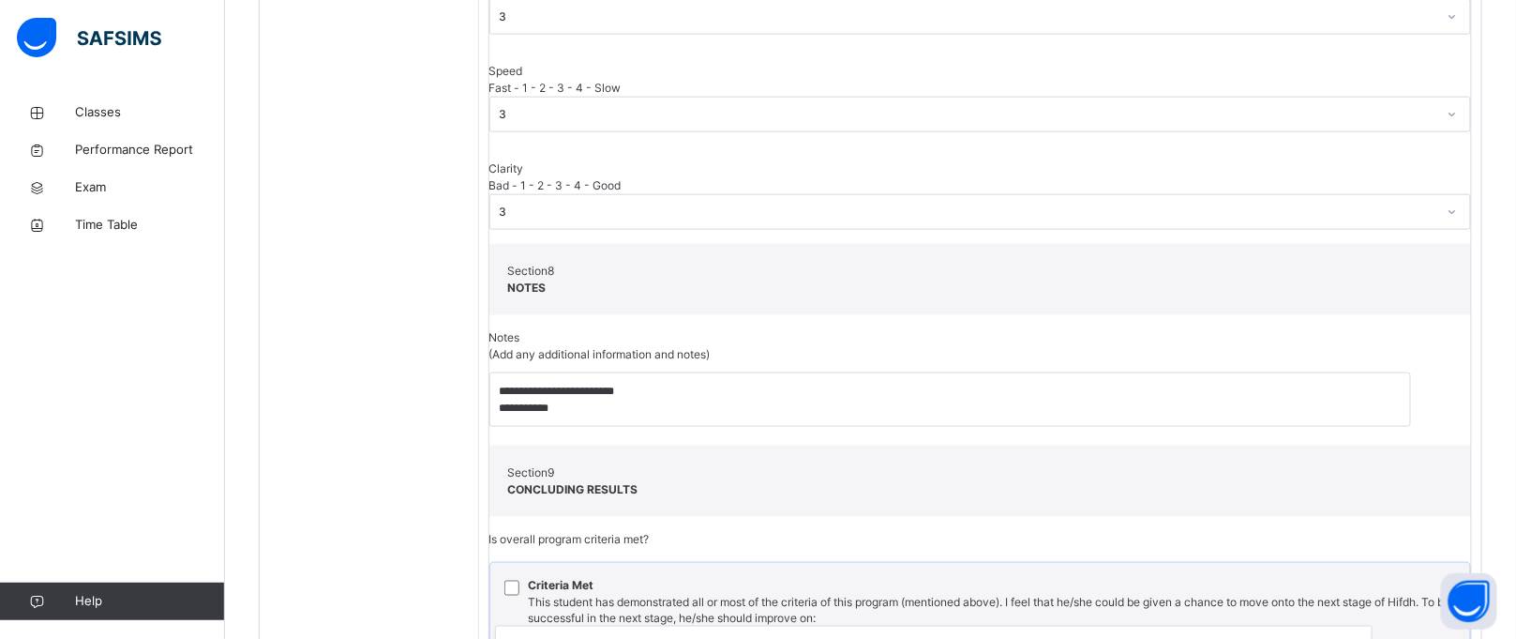
scroll to position [3268, 0]
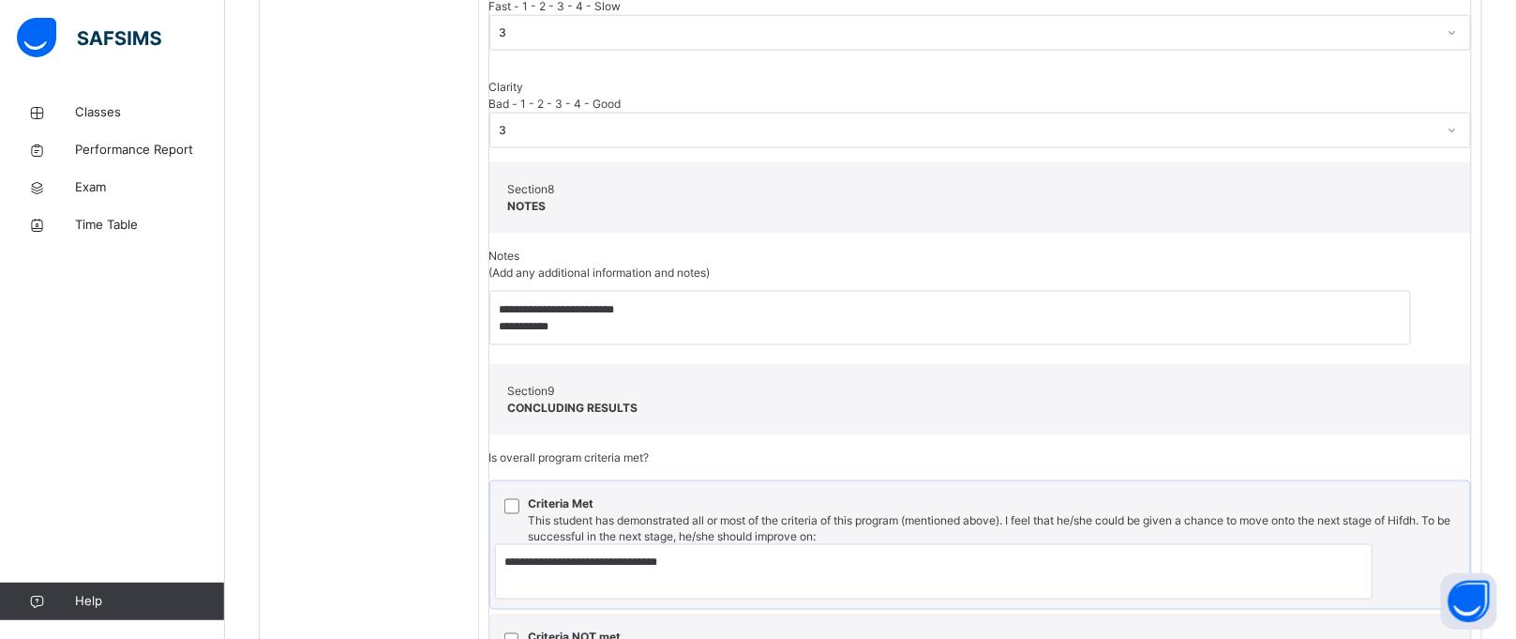
drag, startPoint x: 685, startPoint y: 443, endPoint x: 491, endPoint y: 364, distance: 208.6
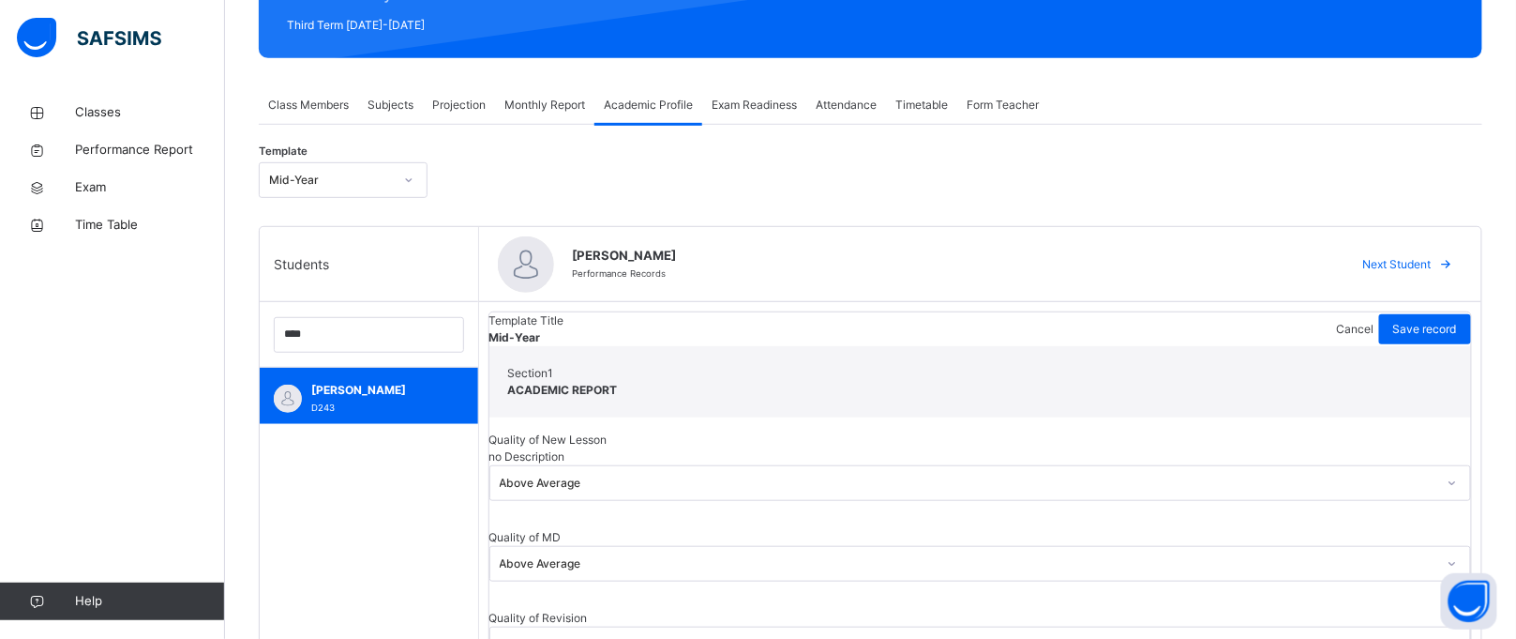
scroll to position [139, 0]
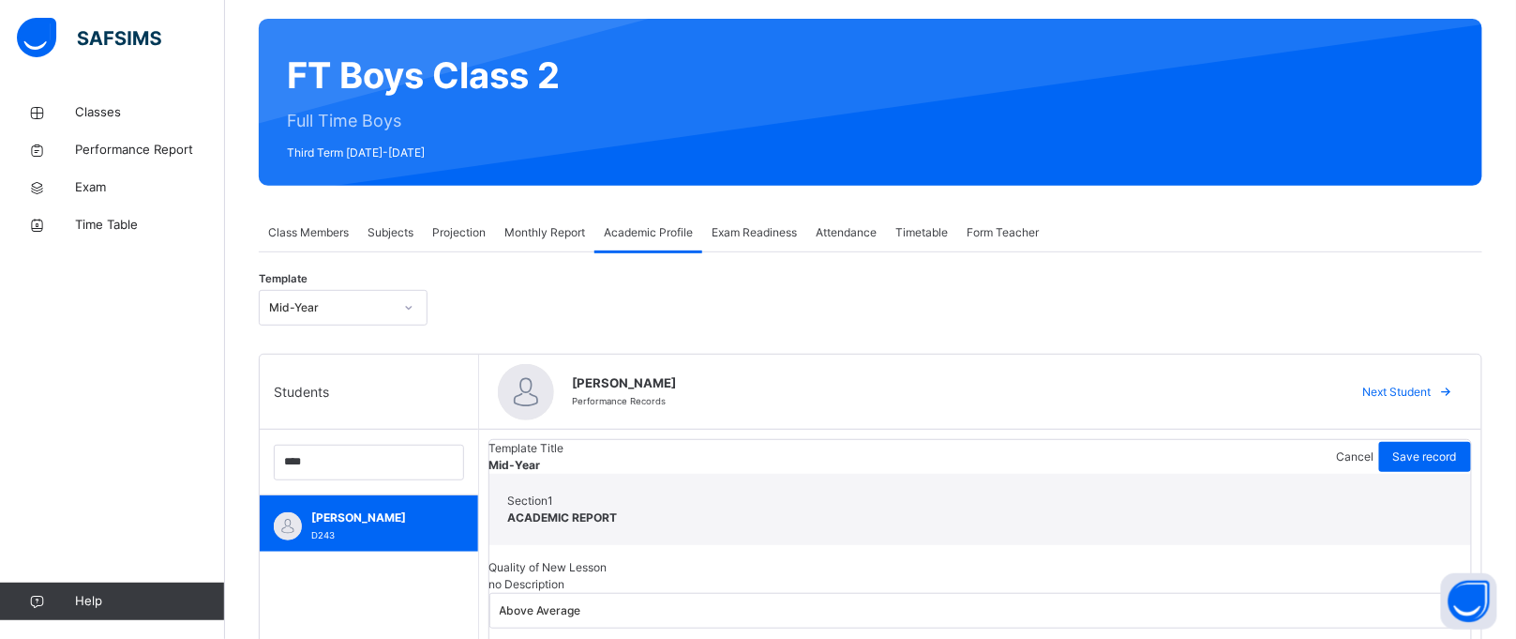
drag, startPoint x: 491, startPoint y: 364, endPoint x: 303, endPoint y: 311, distance: 195.7
click at [303, 311] on div "Mid-Year" at bounding box center [331, 307] width 124 height 17
click at [513, 286] on div "Template option Mid-Year focused, 1 of 1. 1 result available. Use Up and Down t…" at bounding box center [871, 307] width 1224 height 54
click at [458, 224] on span "Projection" at bounding box center [458, 232] width 53 height 17
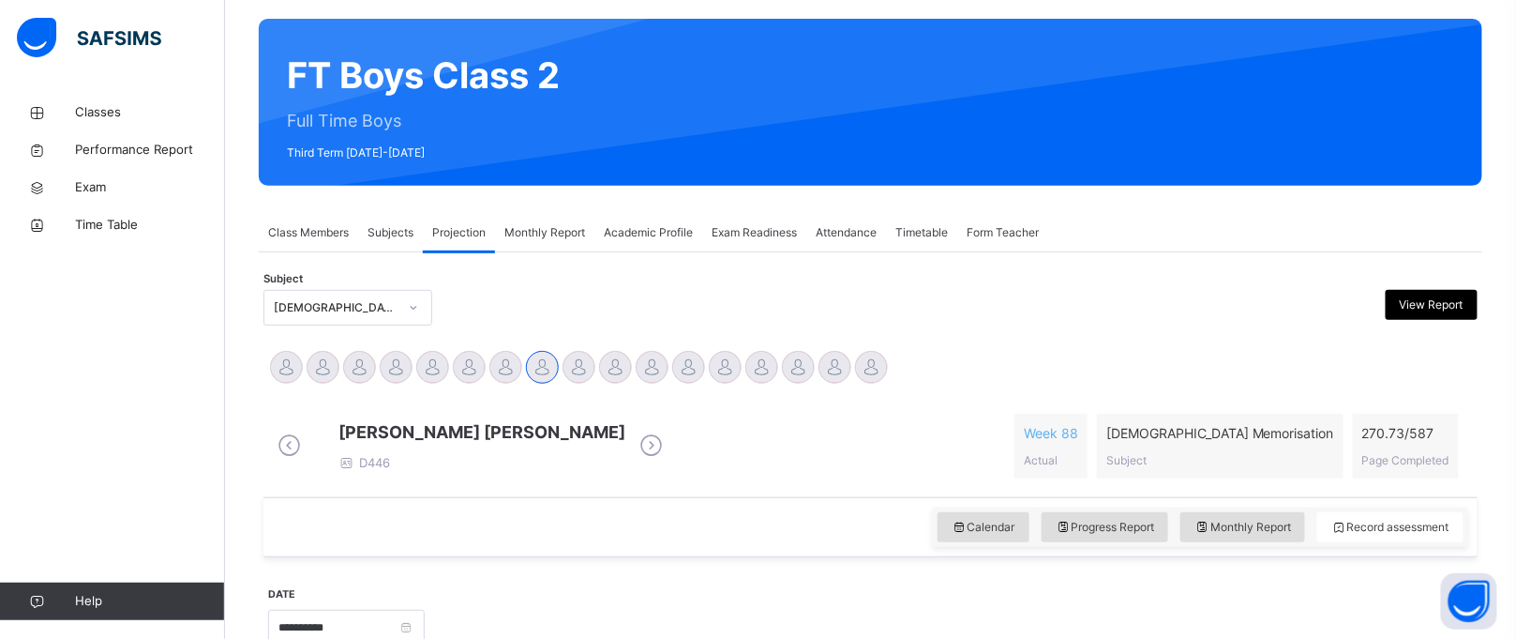
click at [661, 224] on span "Academic Profile" at bounding box center [648, 232] width 89 height 17
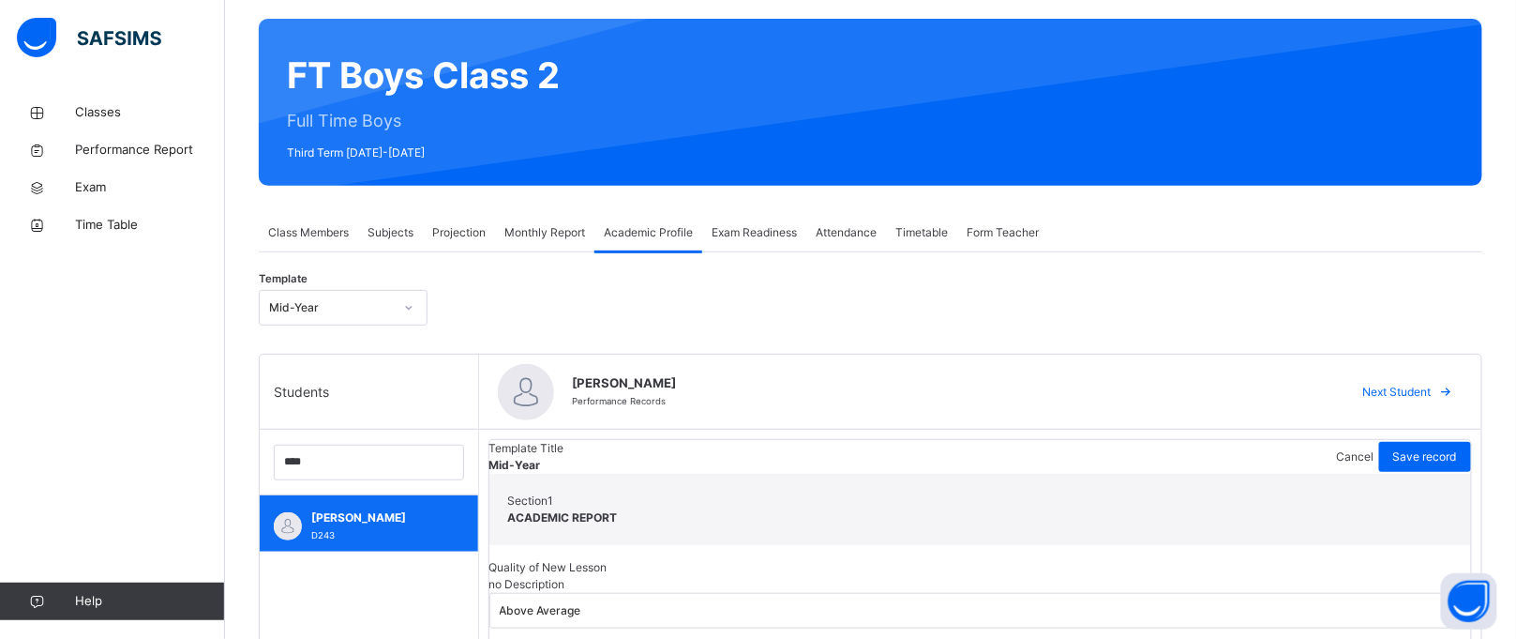
click at [478, 505] on div "[PERSON_NAME] D243" at bounding box center [369, 523] width 218 height 56
click at [735, 280] on div "Template Mid-Year" at bounding box center [871, 307] width 1224 height 54
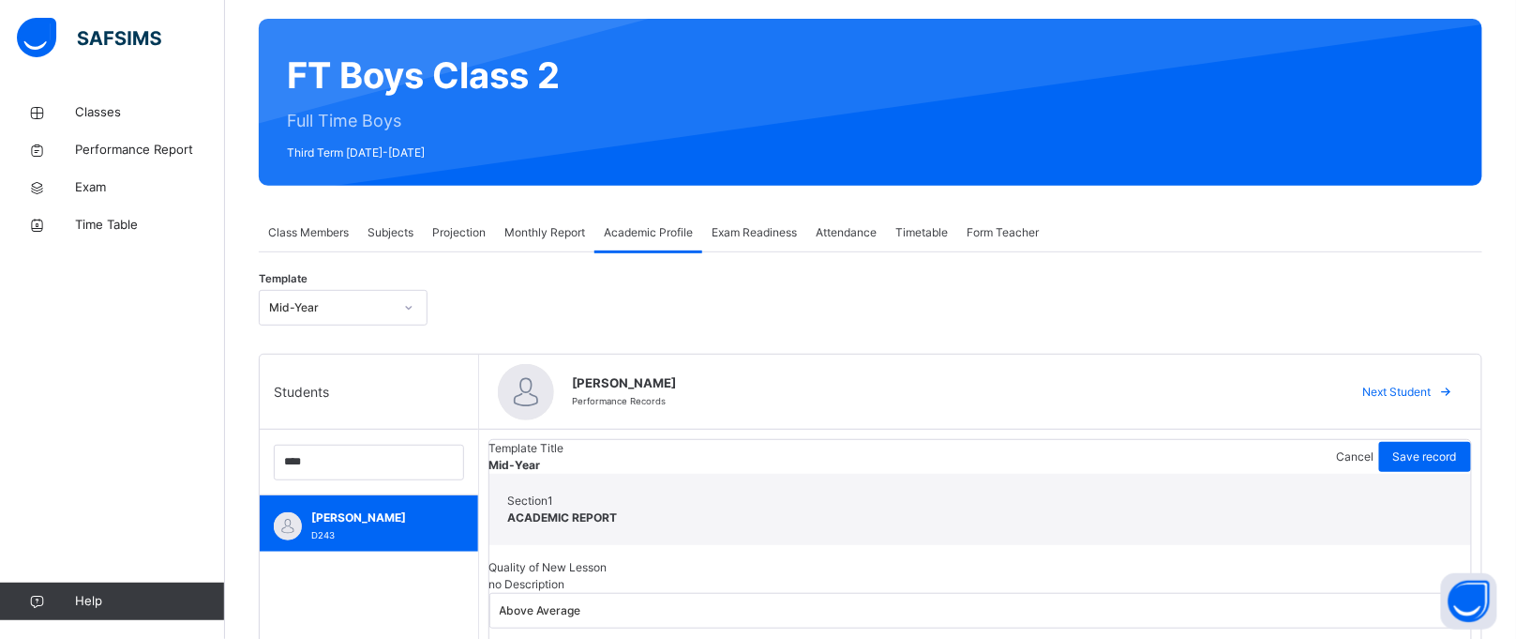
click at [735, 280] on div "Template Mid-Year" at bounding box center [871, 307] width 1224 height 54
click at [464, 459] on input "****" at bounding box center [369, 462] width 190 height 36
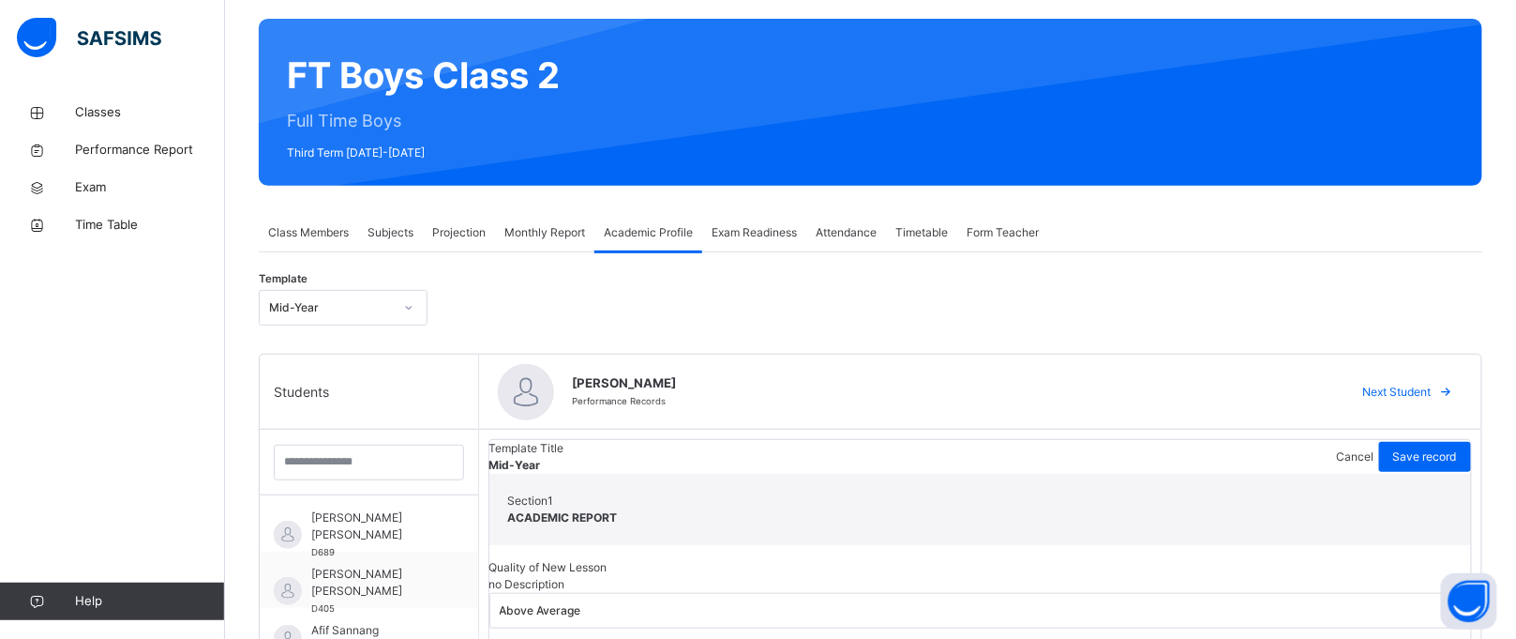
click at [544, 231] on span "Monthly Report" at bounding box center [545, 232] width 81 height 17
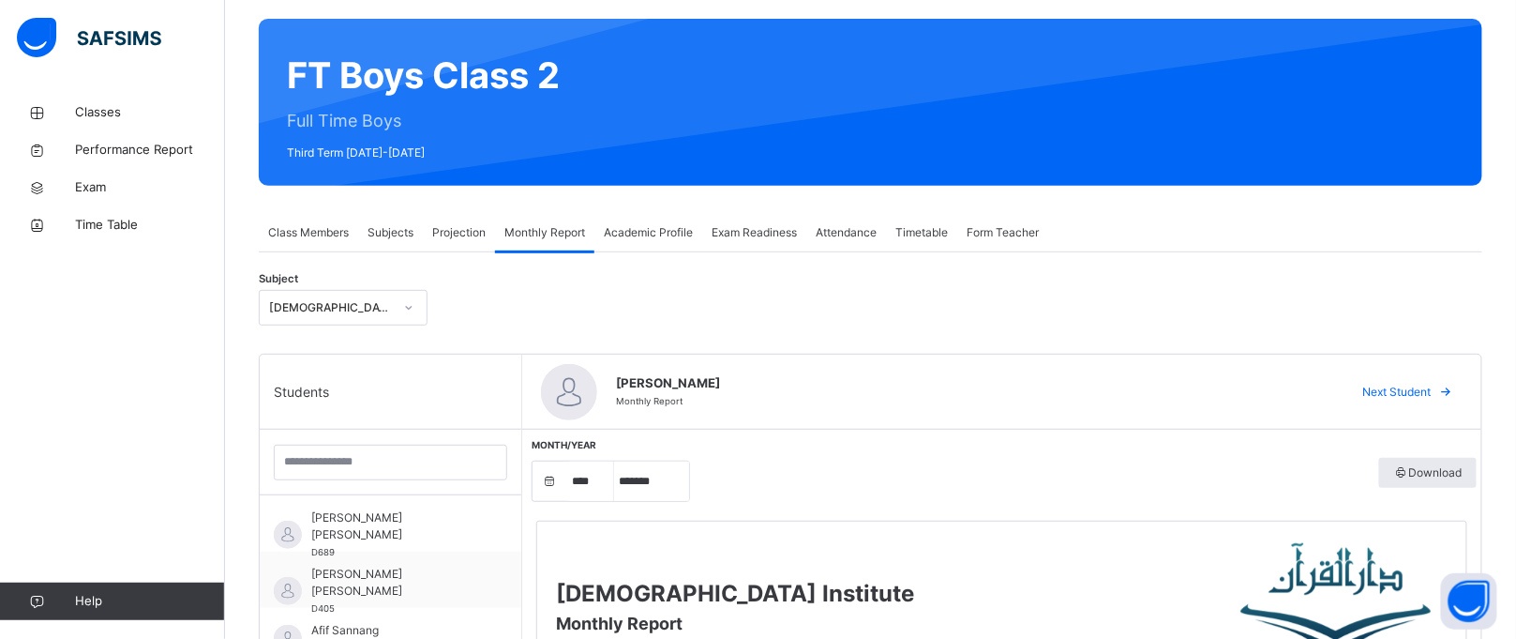
click at [445, 229] on span "Projection" at bounding box center [458, 232] width 53 height 17
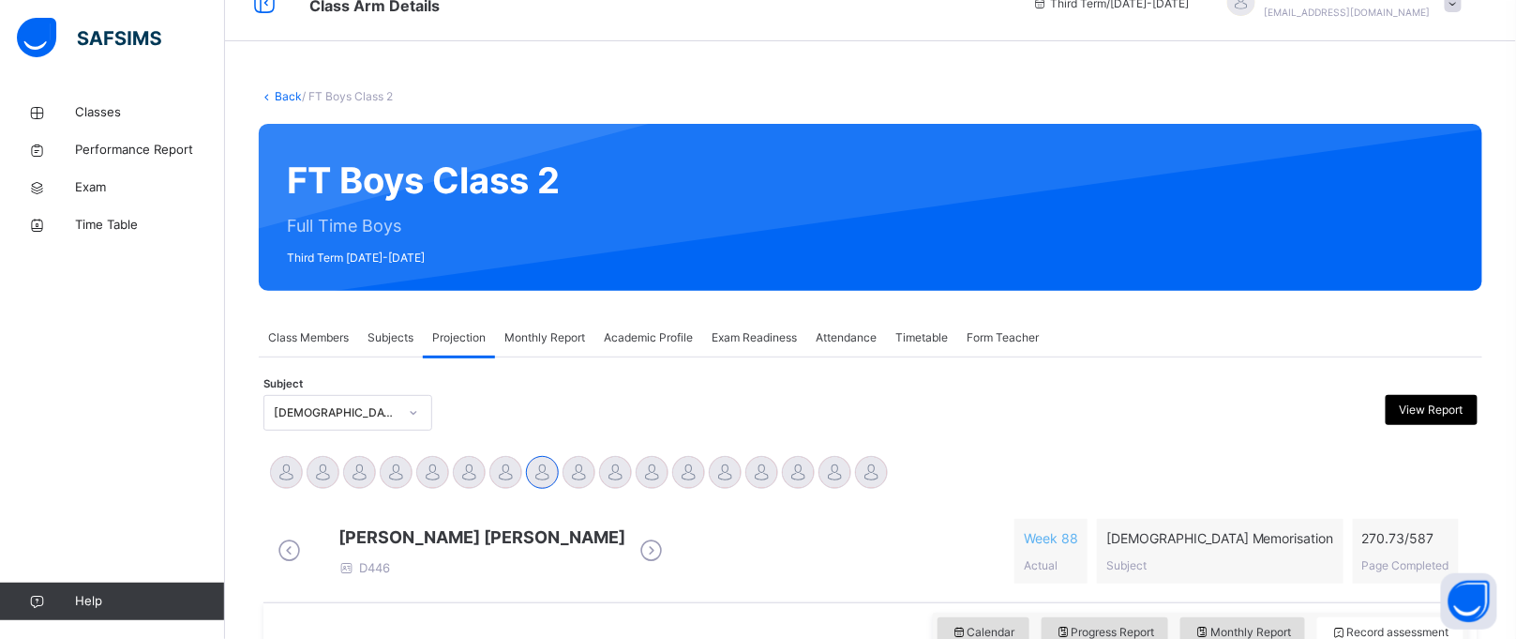
scroll to position [0, 0]
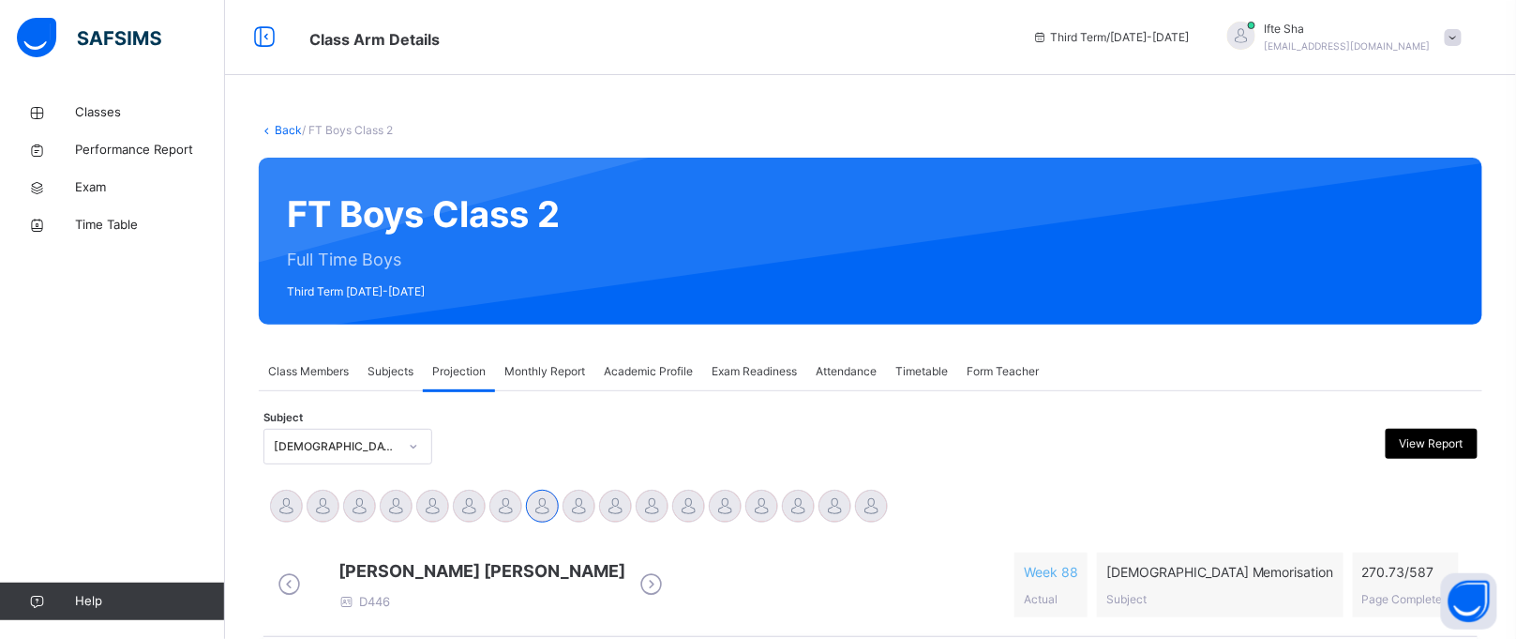
click at [739, 384] on div "Exam Readiness" at bounding box center [754, 372] width 104 height 38
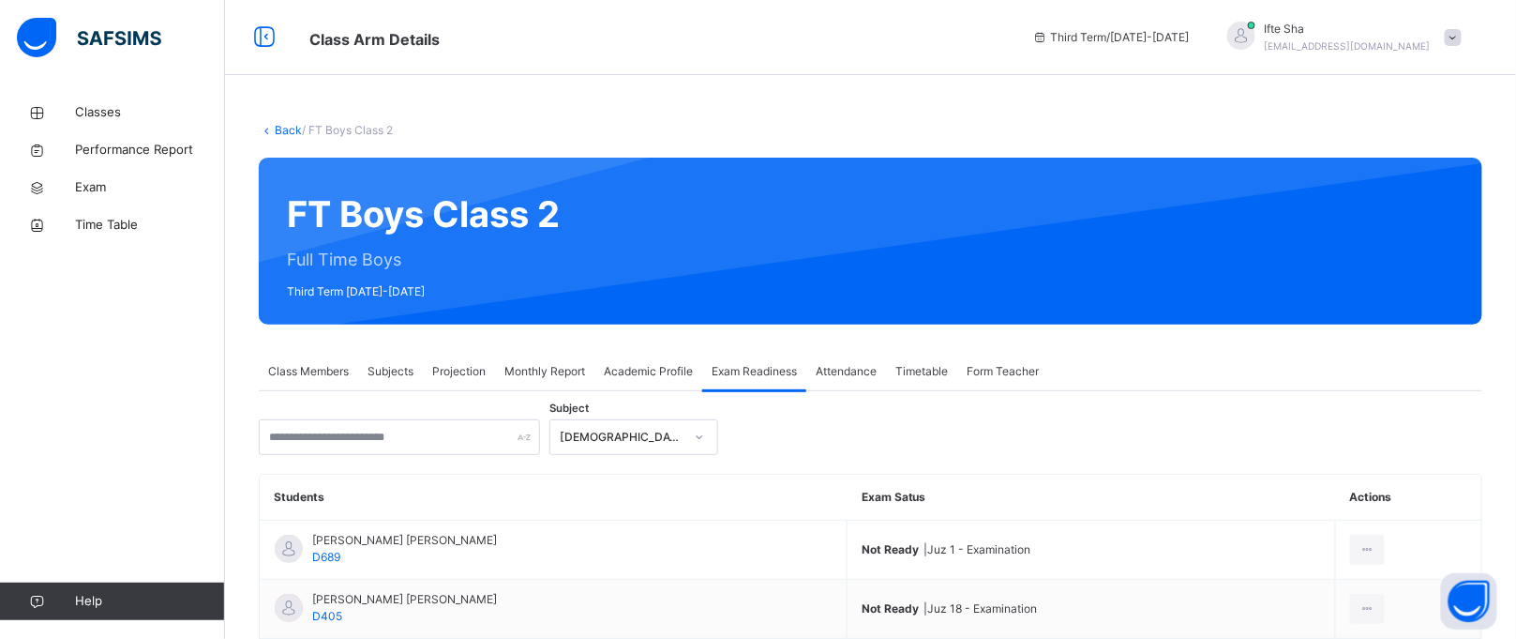
click at [640, 377] on span "Academic Profile" at bounding box center [648, 371] width 89 height 17
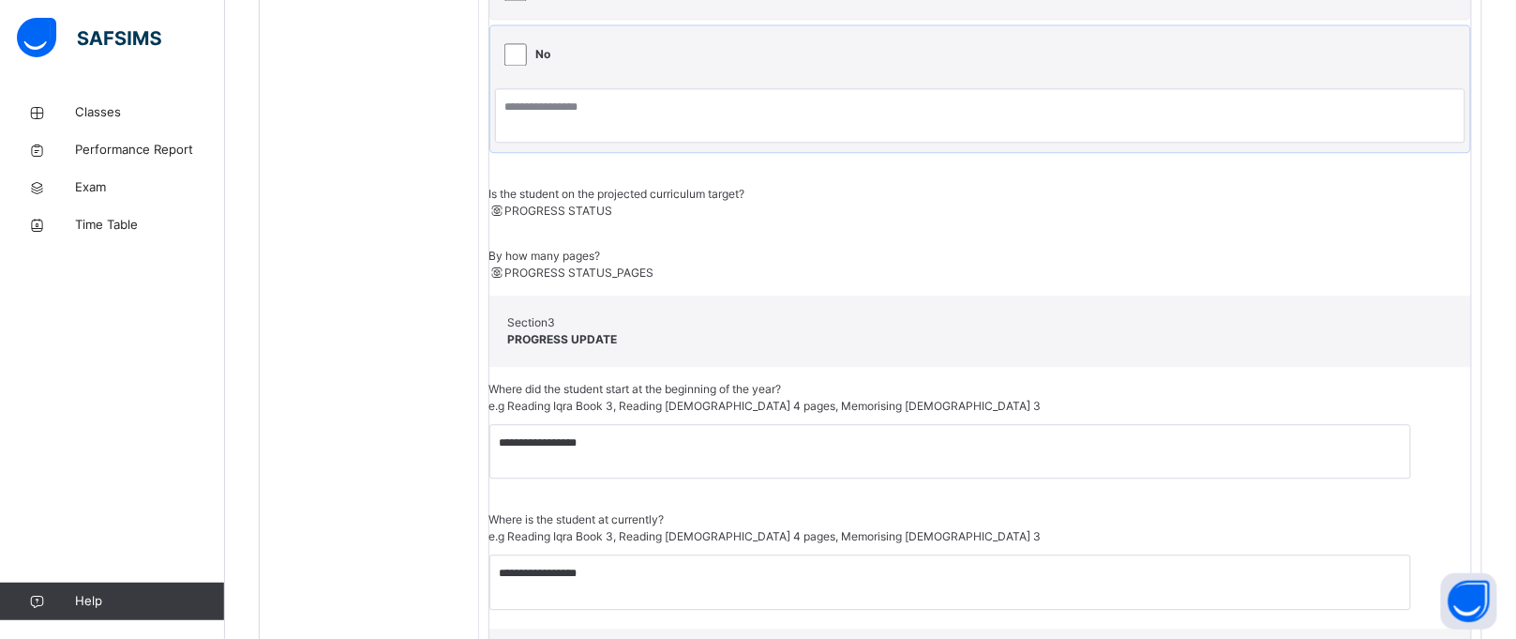
scroll to position [1402, 0]
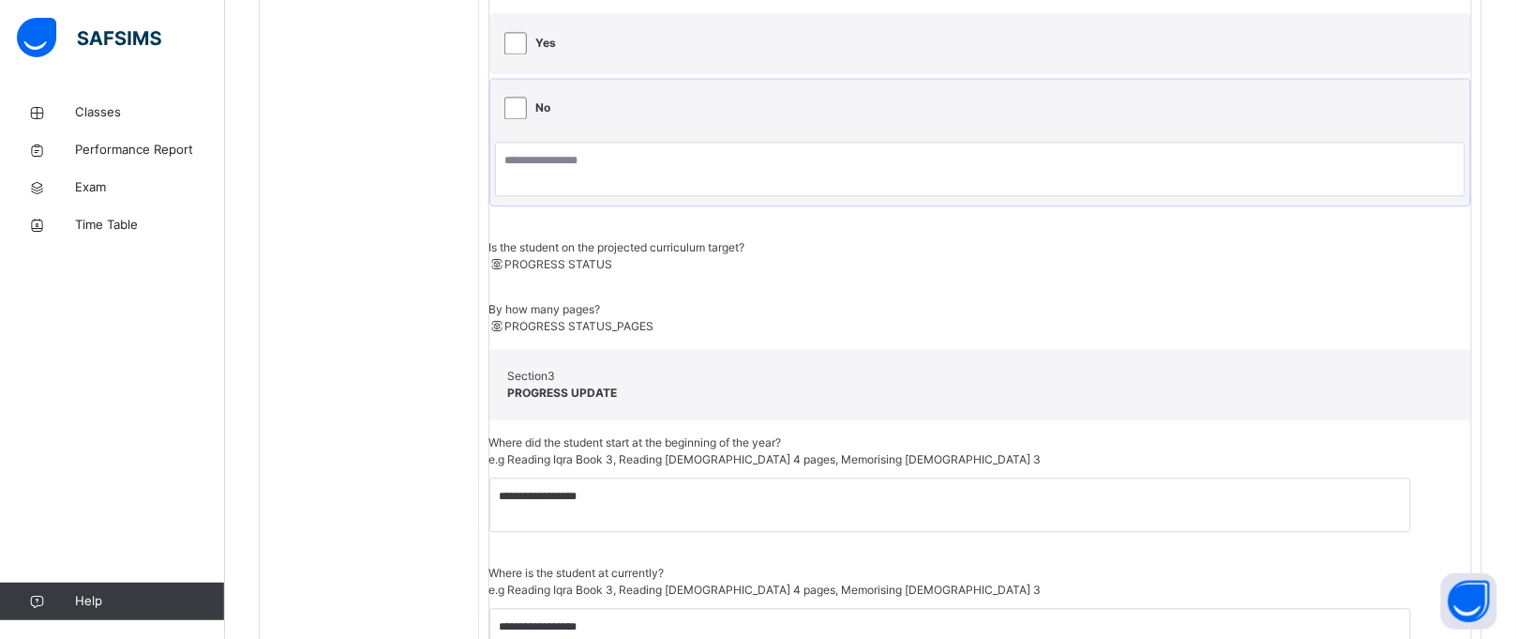
click at [612, 257] on span "PROGRESS STATUS" at bounding box center [559, 264] width 108 height 14
click at [505, 257] on icon at bounding box center [498, 264] width 16 height 14
click at [1077, 239] on div "Is the student on the projected curriculum target?" at bounding box center [981, 247] width 982 height 17
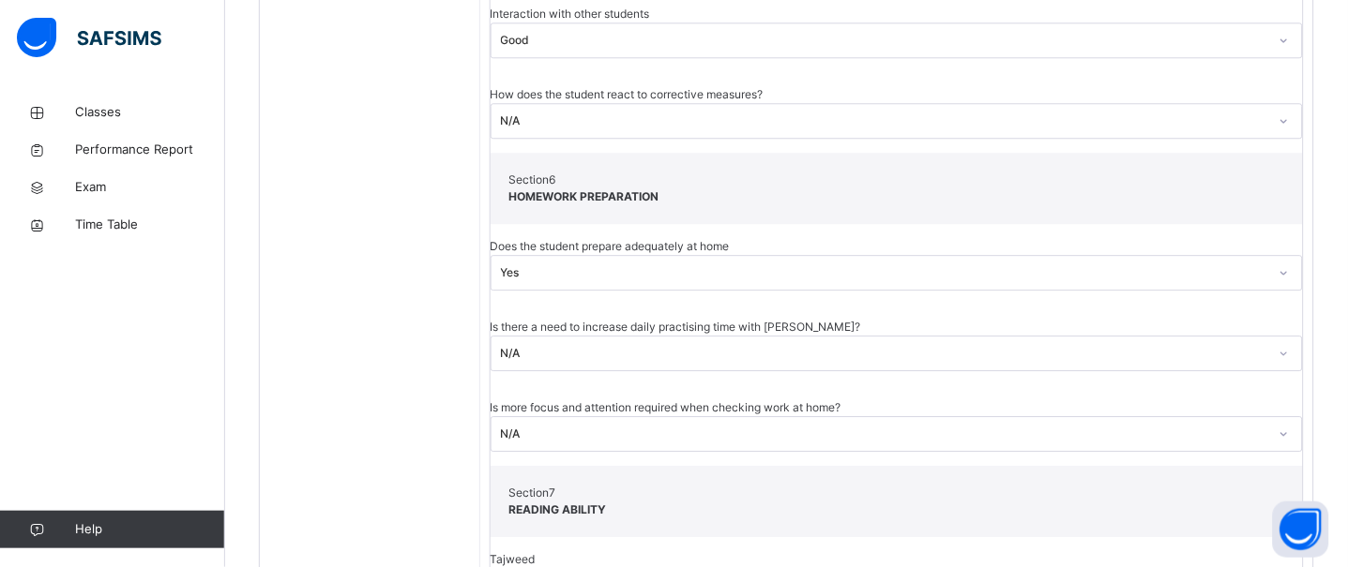
scroll to position [2606, 0]
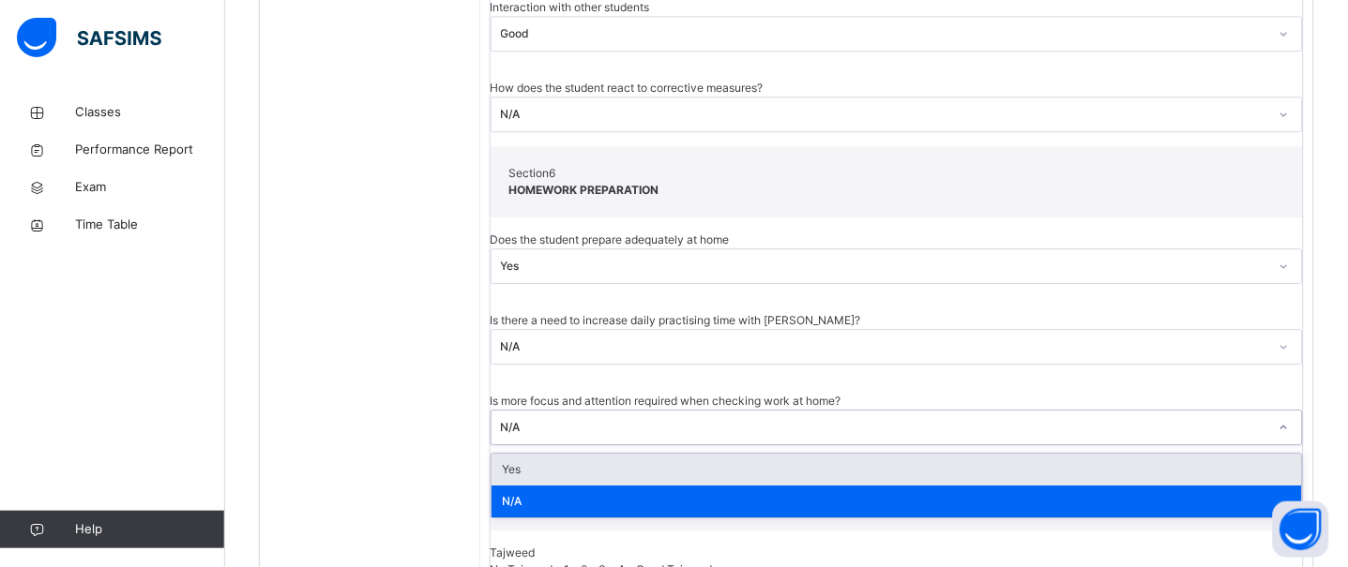
click at [1272, 413] on div at bounding box center [1284, 428] width 32 height 30
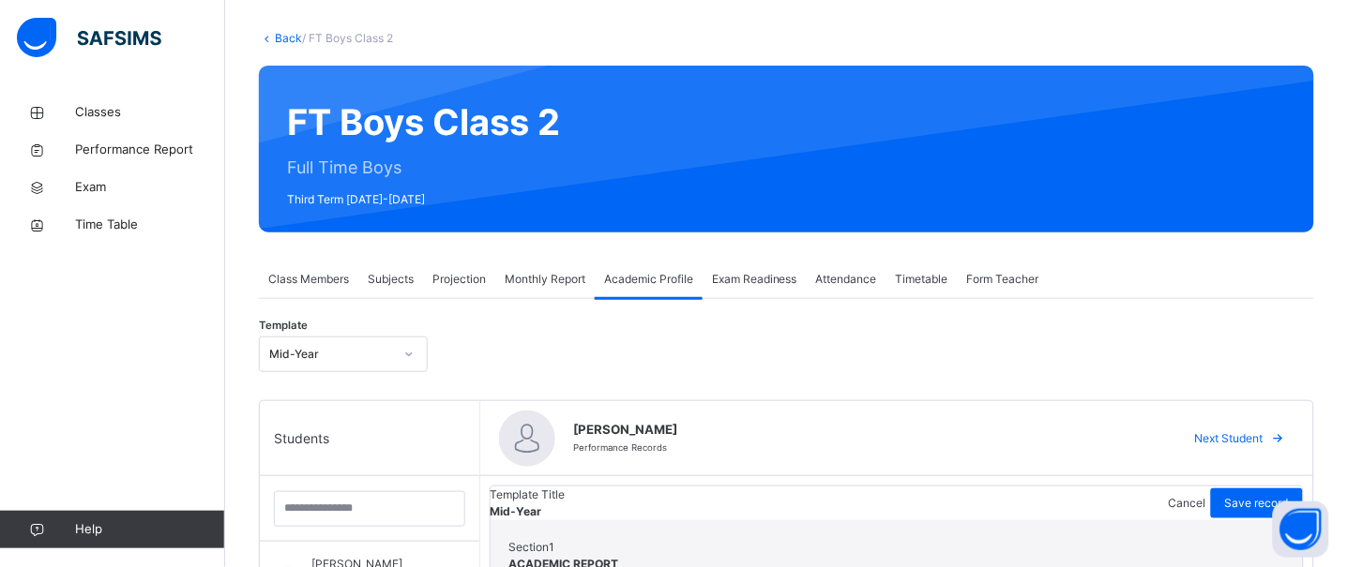
scroll to position [0, 0]
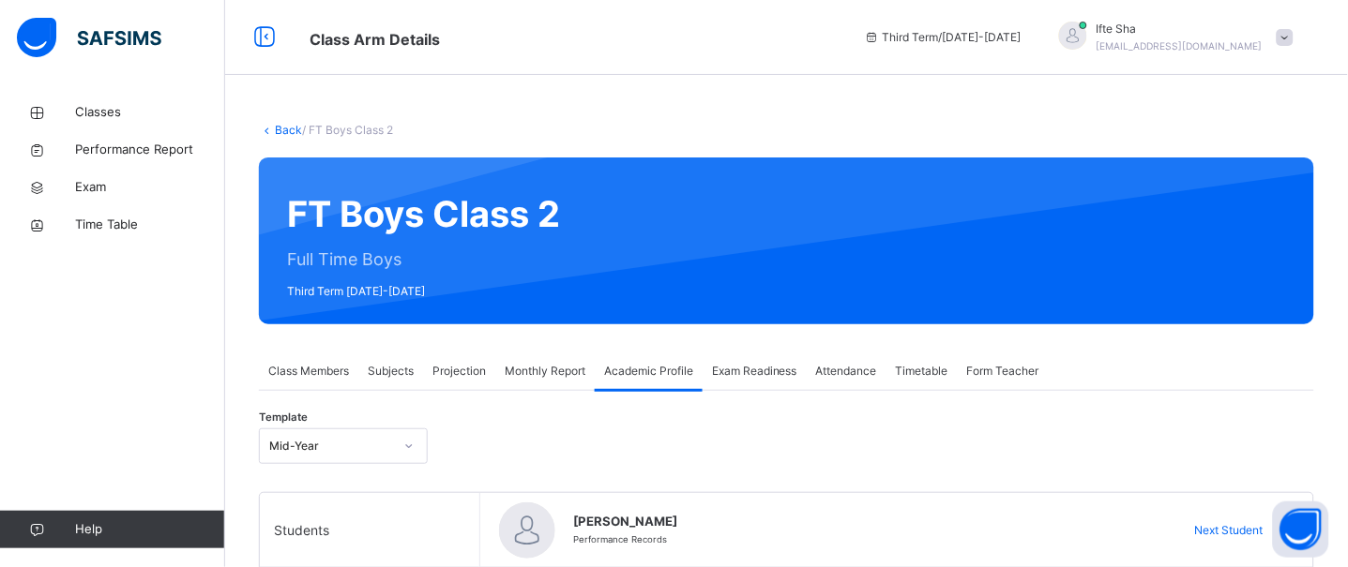
click at [623, 431] on div "Template Mid-Year" at bounding box center [786, 446] width 1055 height 54
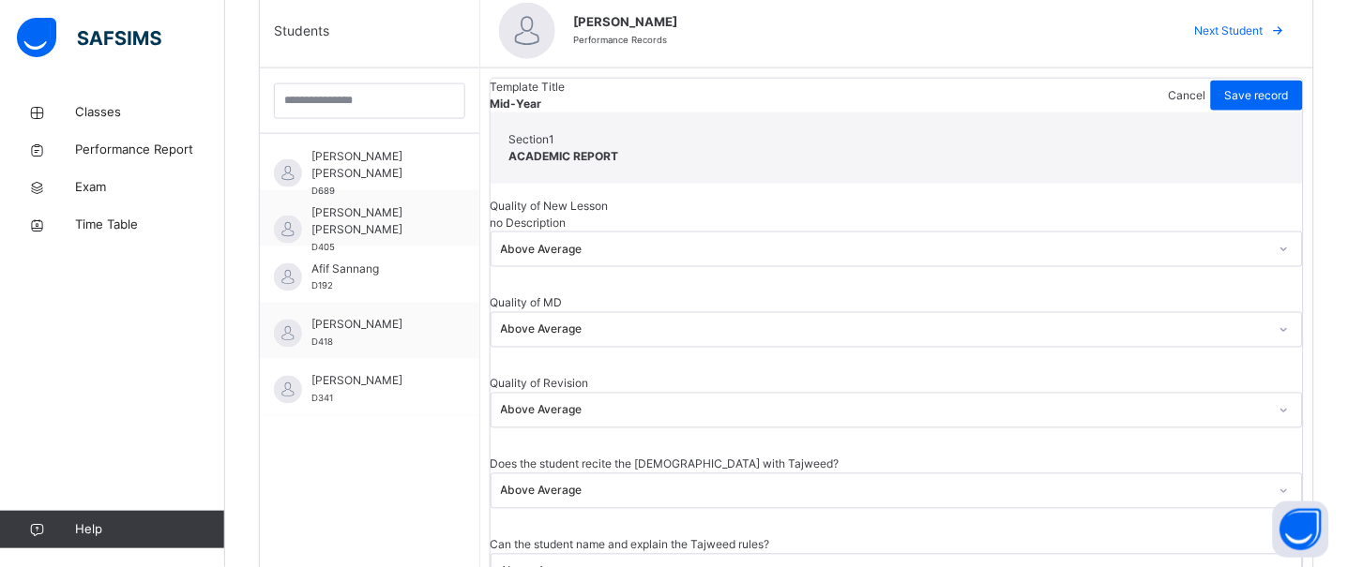
scroll to position [450, 0]
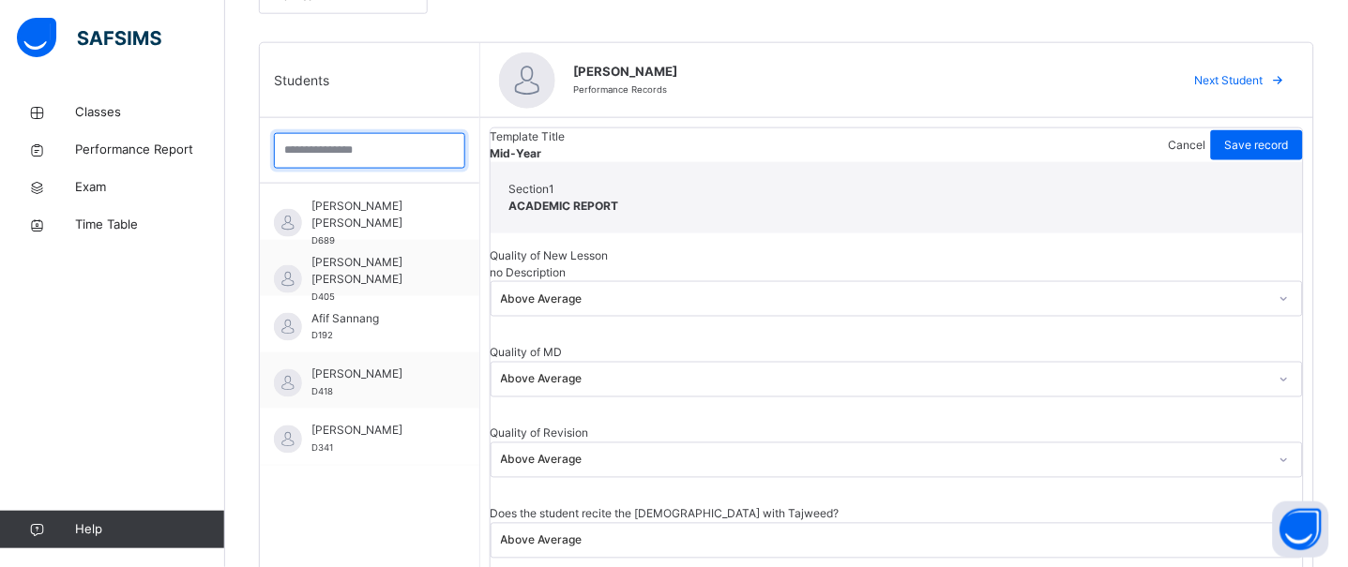
click at [340, 139] on input "search" at bounding box center [369, 151] width 191 height 36
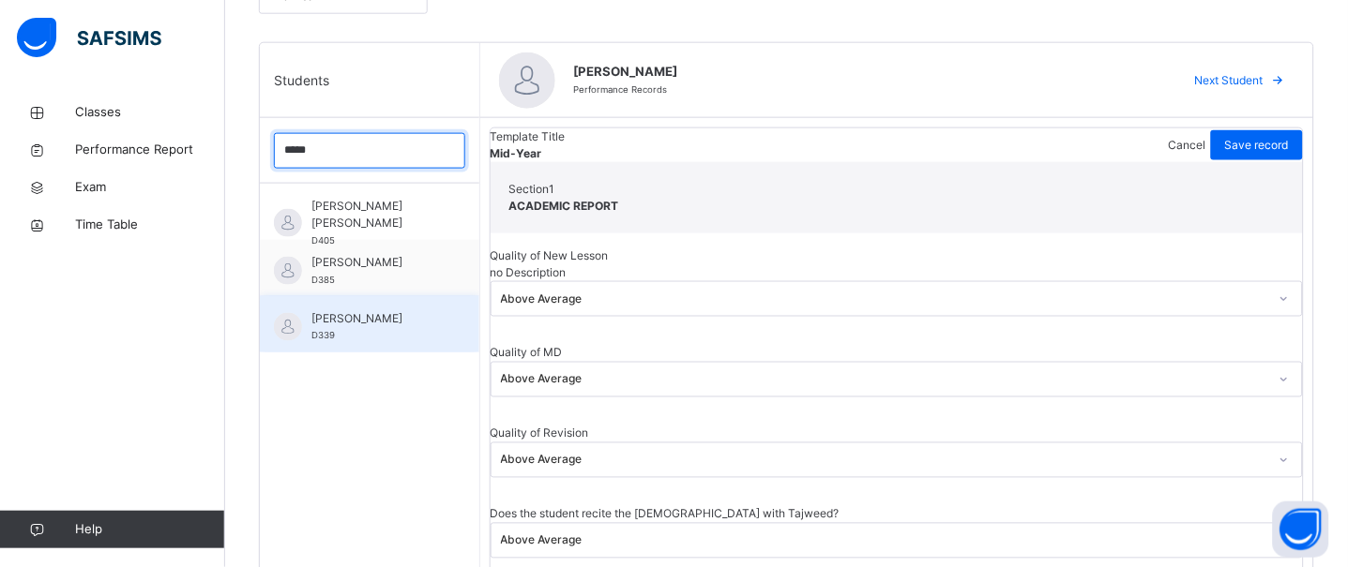
type input "*****"
click at [363, 335] on div "[PERSON_NAME] D339" at bounding box center [374, 327] width 126 height 34
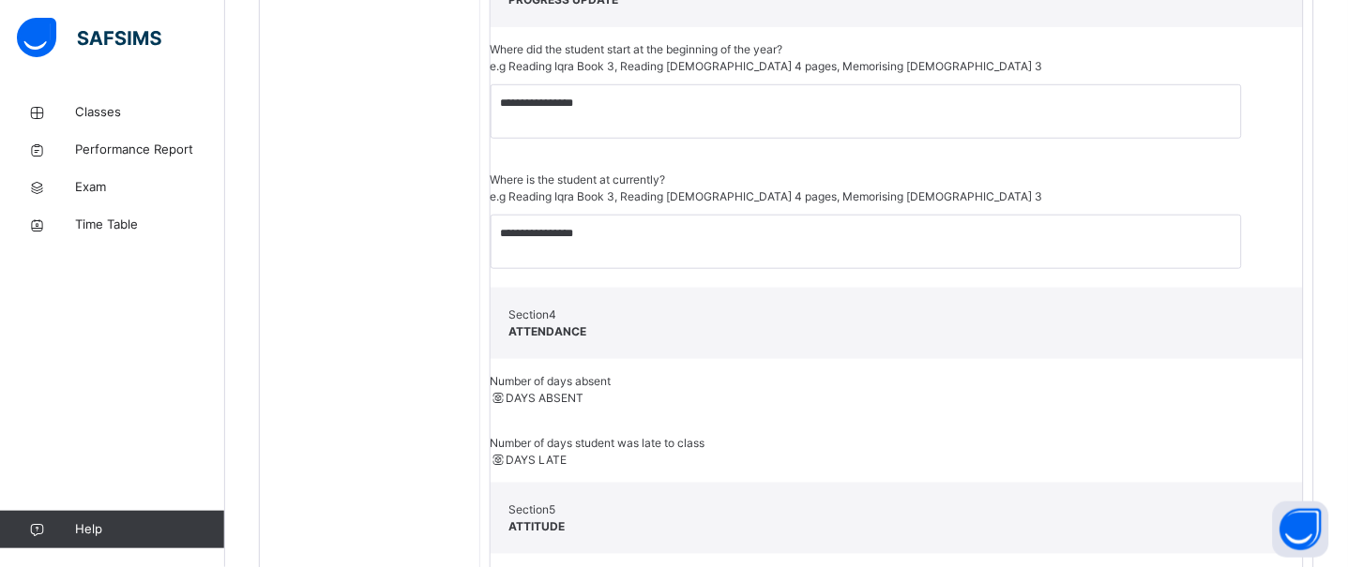
scroll to position [1800, 0]
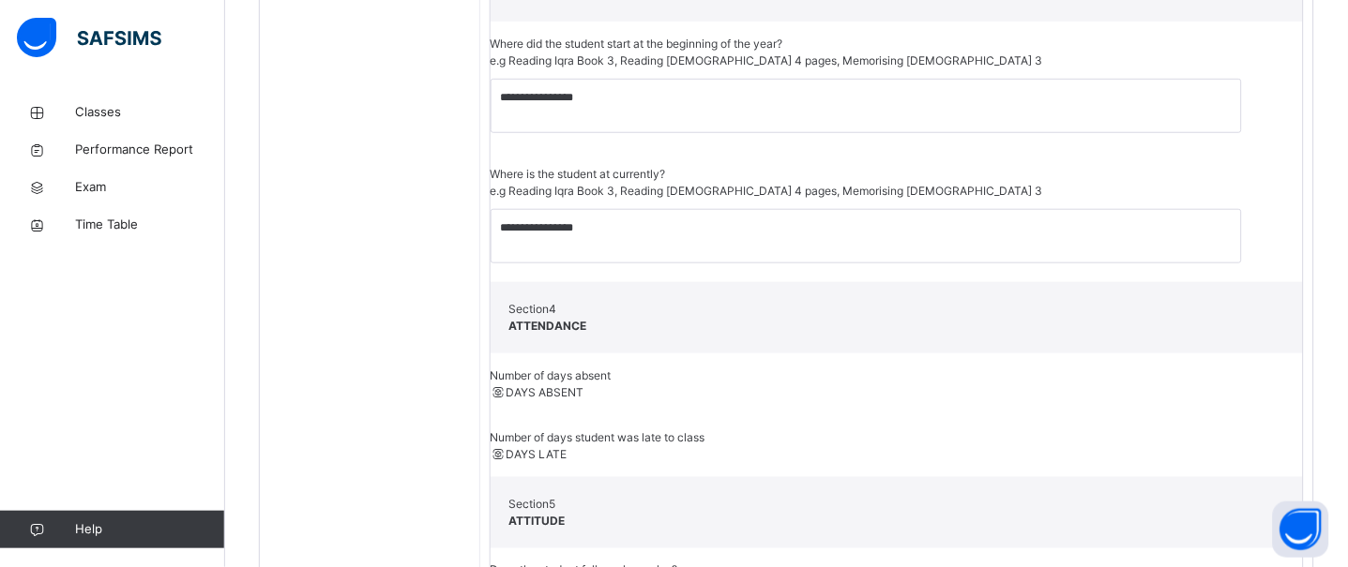
click at [506, 385] on span at bounding box center [498, 392] width 16 height 14
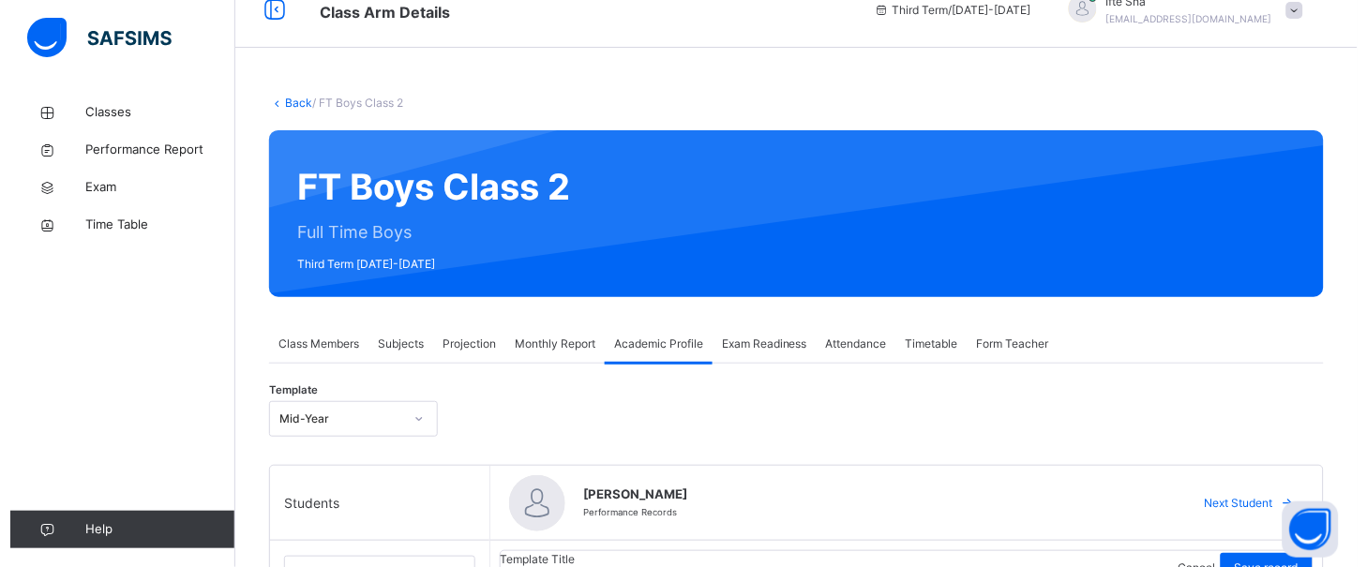
scroll to position [0, 0]
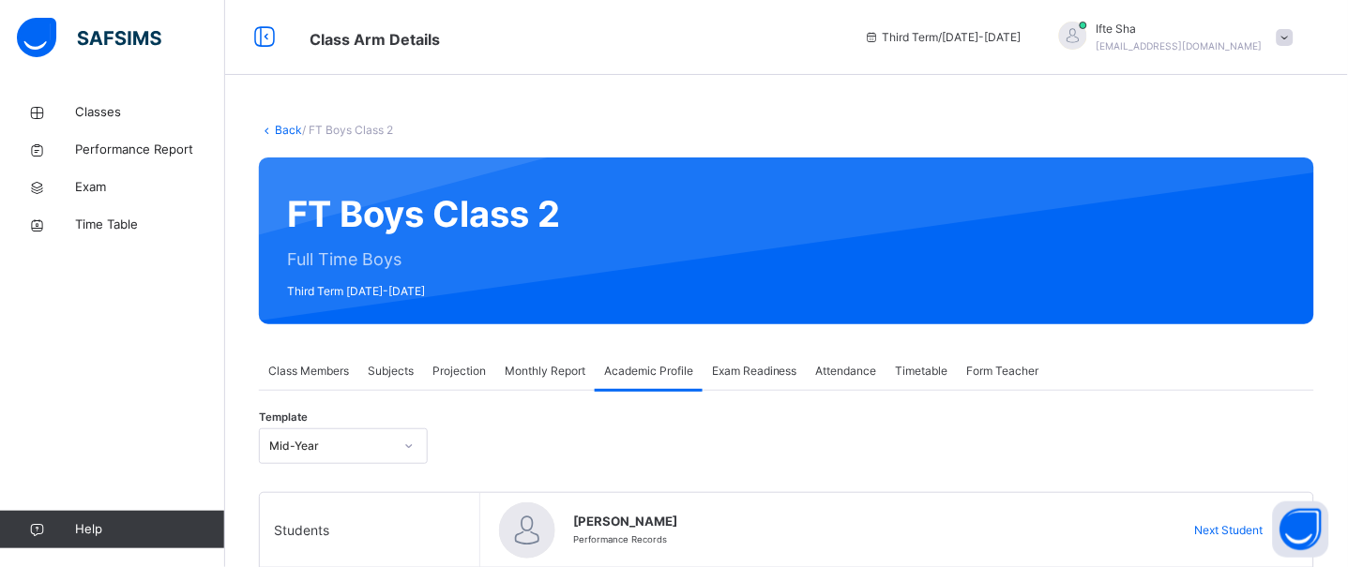
click at [550, 370] on span "Monthly Report" at bounding box center [545, 371] width 81 height 17
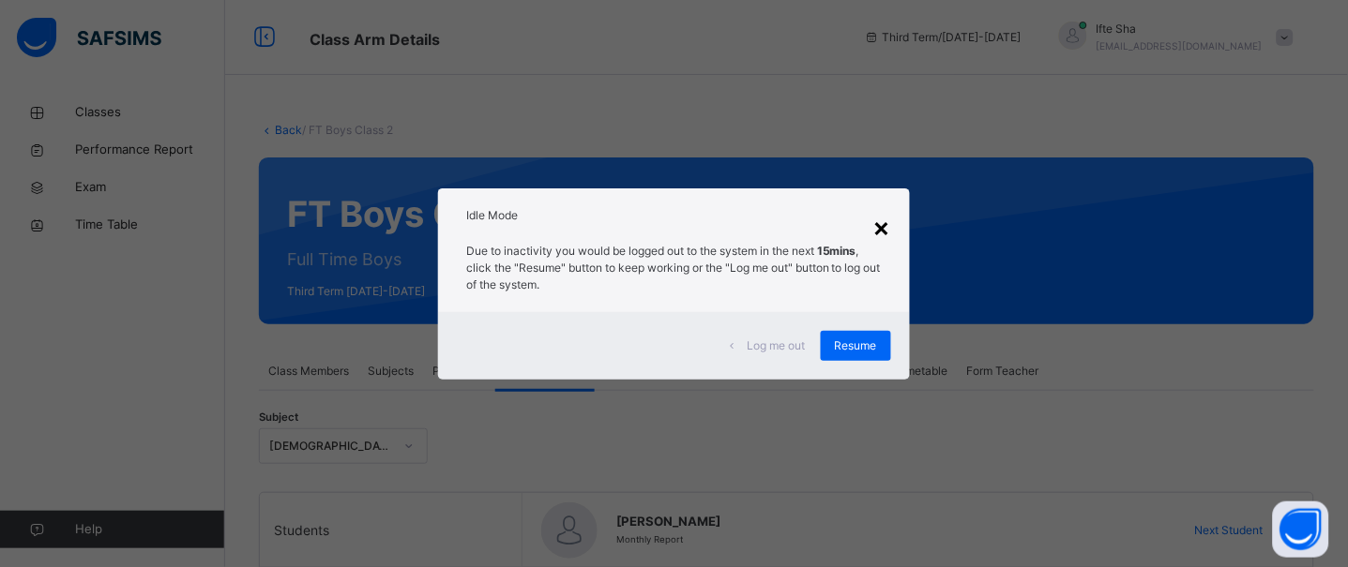
click at [878, 223] on div "×" at bounding box center [882, 226] width 18 height 39
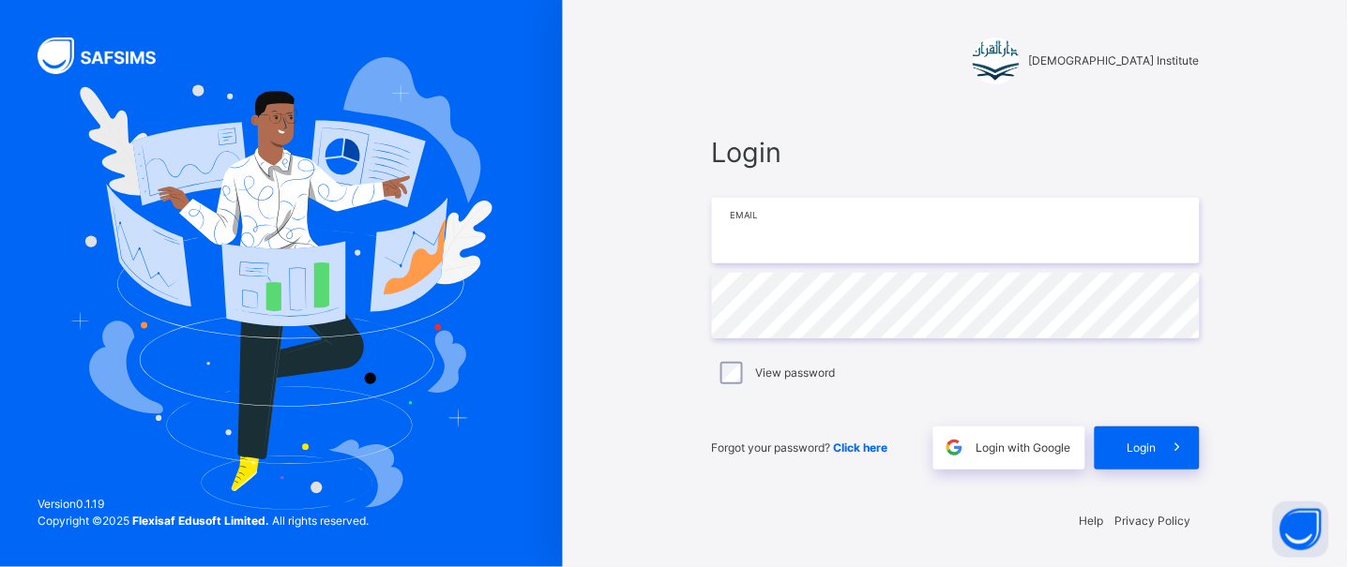
type input "**********"
